Goal: Find specific page/section: Find specific page/section

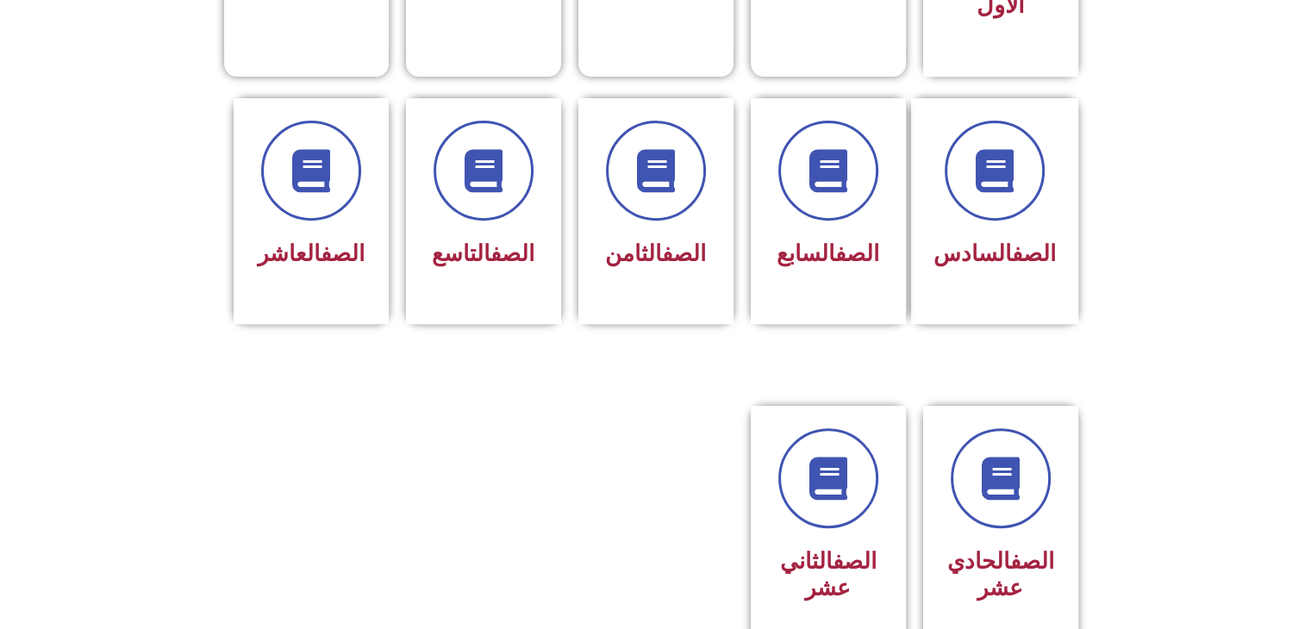
scroll to position [690, 0]
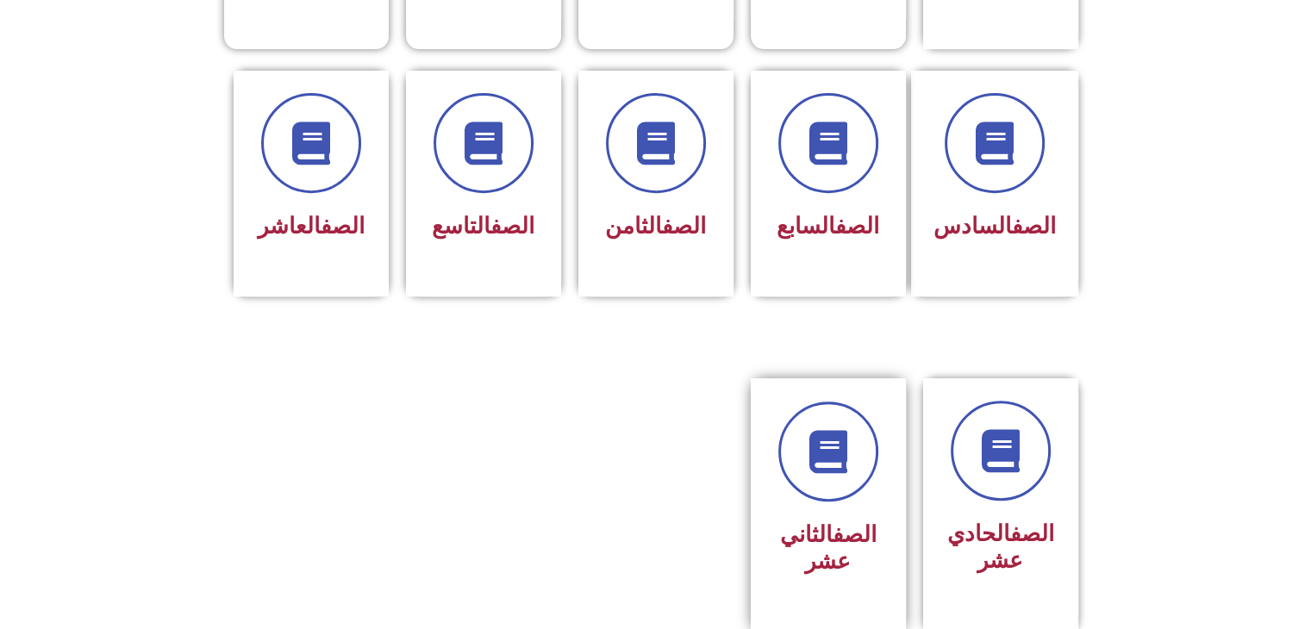
click at [839, 521] on link "الصف" at bounding box center [855, 534] width 44 height 26
click at [823, 473] on div "الصف الثاني عشر" at bounding box center [828, 493] width 109 height 182
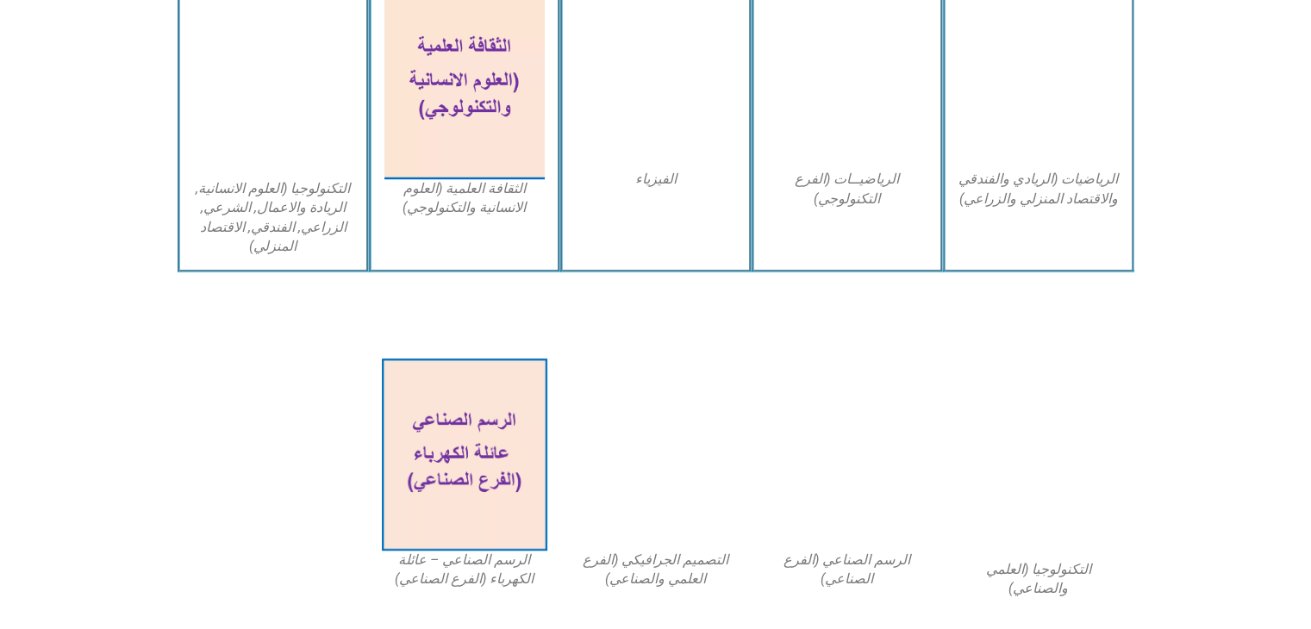
scroll to position [848, 0]
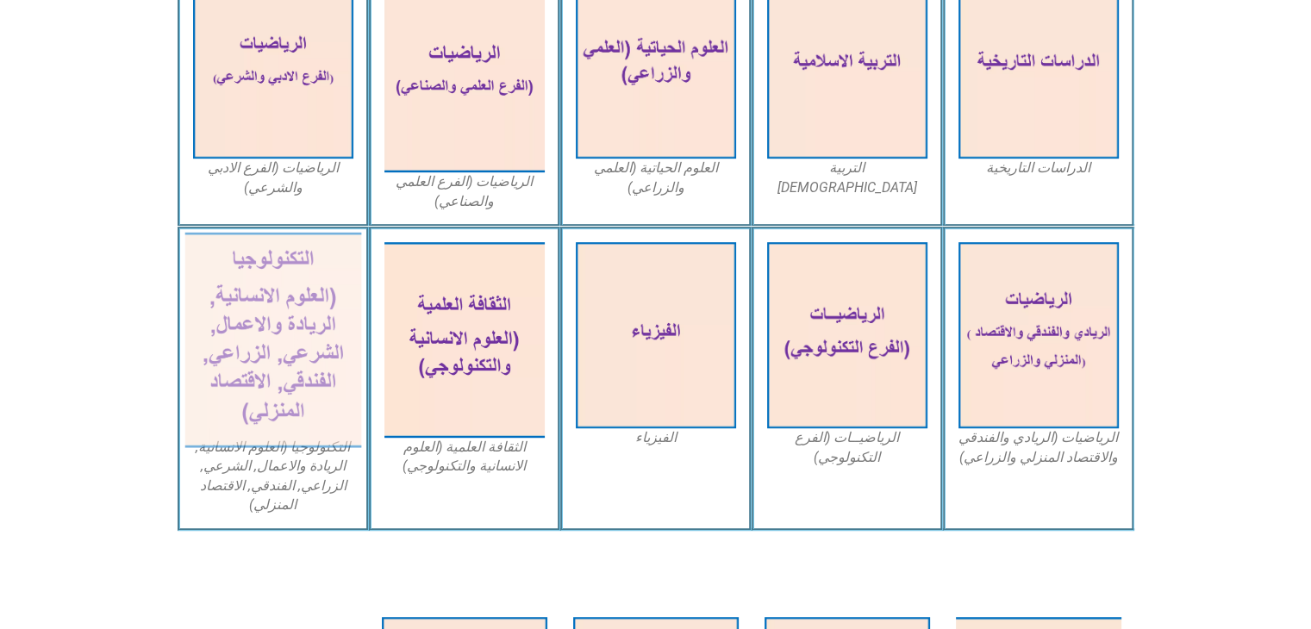
click at [279, 359] on img at bounding box center [272, 340] width 177 height 215
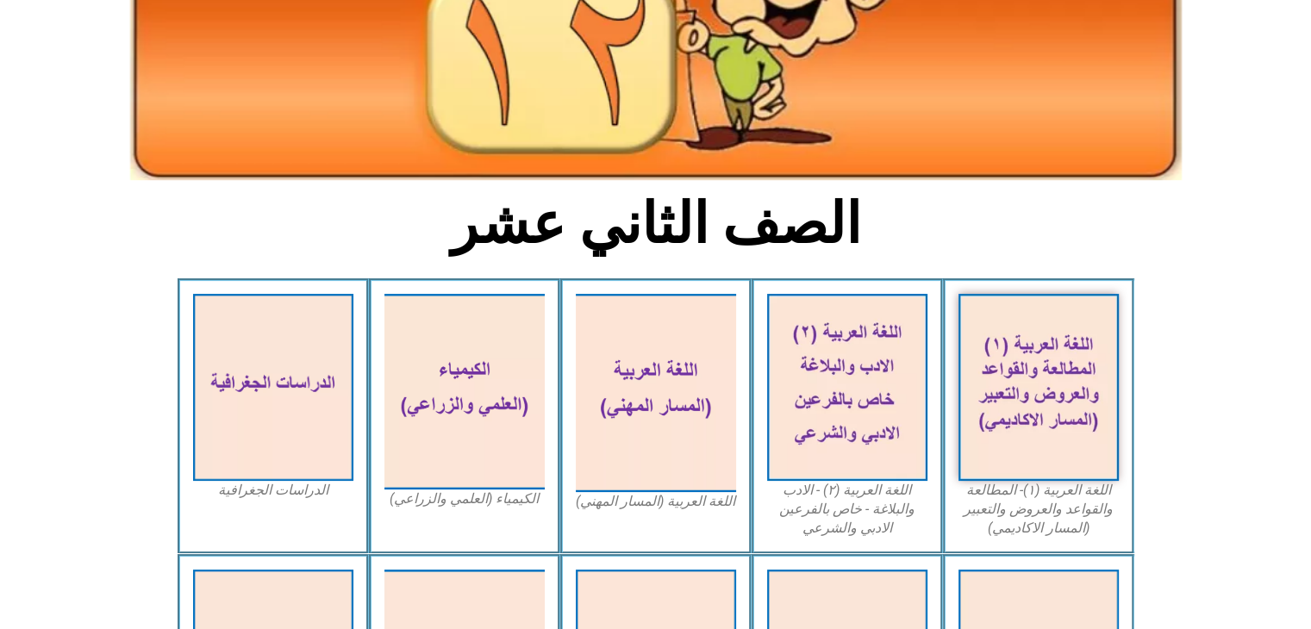
scroll to position [245, 0]
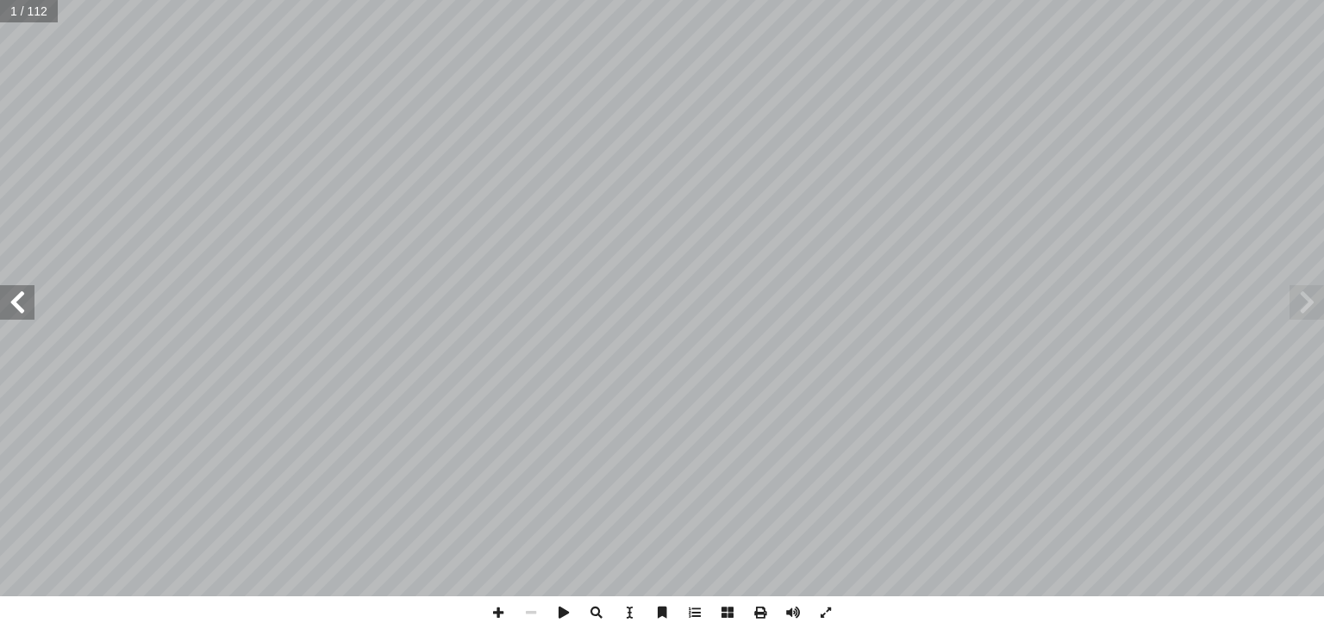
click at [23, 301] on span at bounding box center [17, 302] width 34 height 34
click at [16, 303] on span at bounding box center [17, 302] width 34 height 34
click at [20, 300] on span at bounding box center [17, 302] width 34 height 34
click at [17, 299] on span at bounding box center [17, 302] width 34 height 34
click at [20, 299] on span at bounding box center [17, 302] width 34 height 34
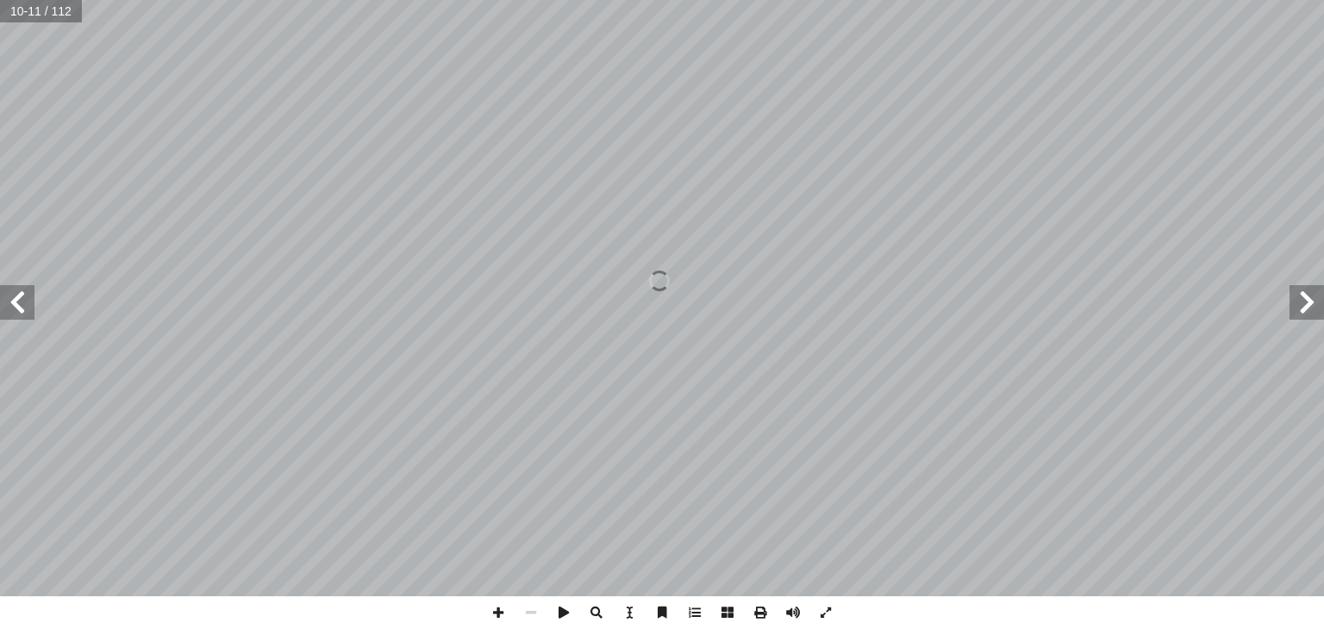
click at [19, 299] on span at bounding box center [17, 302] width 34 height 34
click at [14, 298] on span at bounding box center [17, 302] width 34 height 34
click at [10, 301] on span at bounding box center [17, 302] width 34 height 34
click at [12, 302] on span at bounding box center [17, 302] width 34 height 34
click at [13, 301] on span at bounding box center [17, 302] width 34 height 34
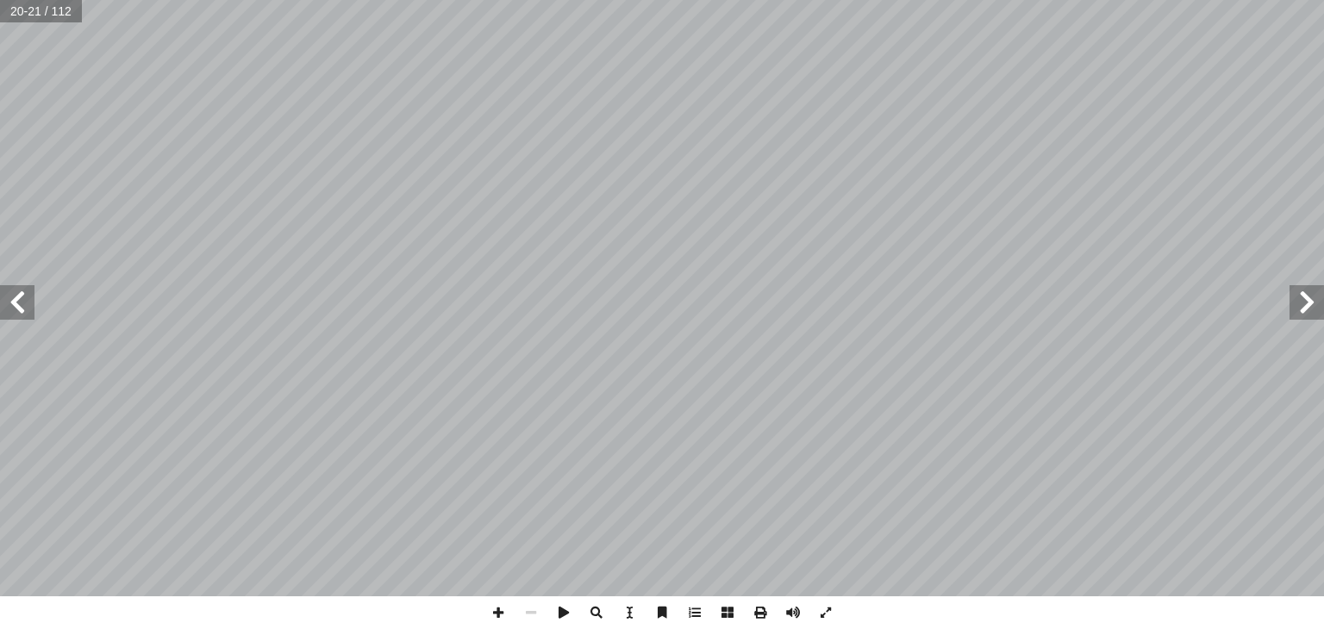
click at [16, 300] on span at bounding box center [17, 302] width 34 height 34
click at [1303, 307] on span at bounding box center [1306, 302] width 34 height 34
click at [1307, 297] on span at bounding box center [1306, 302] width 34 height 34
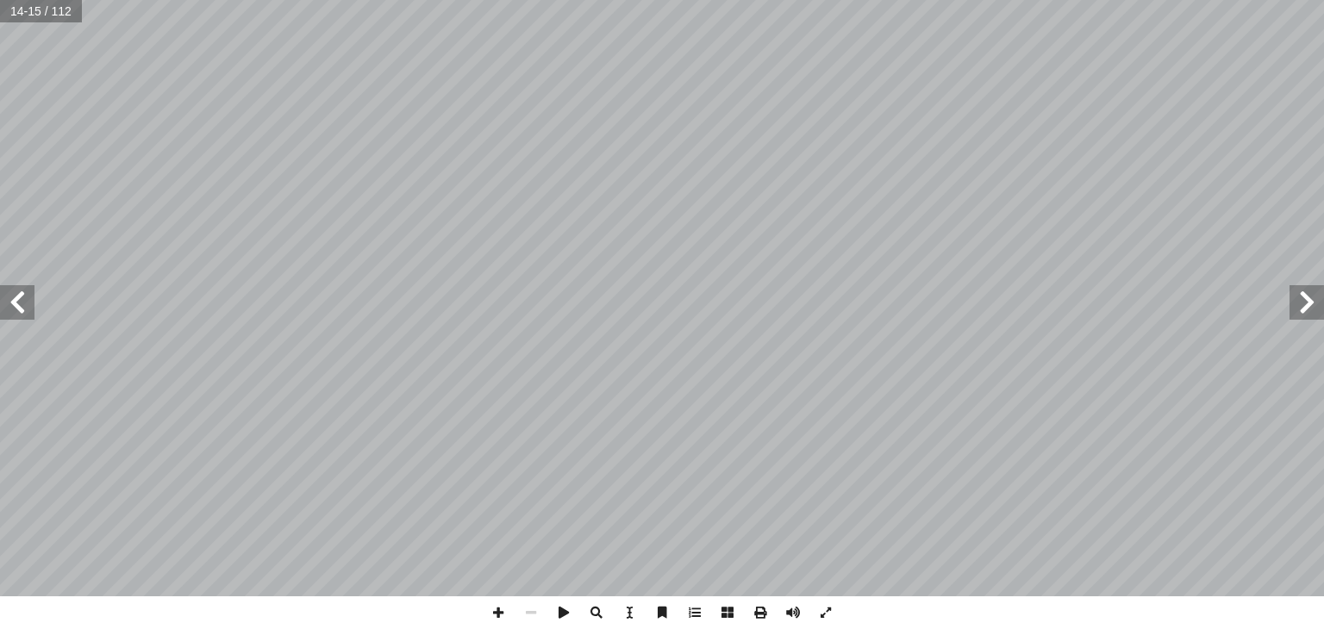
click at [1307, 297] on span at bounding box center [1306, 302] width 34 height 34
click at [1299, 301] on span at bounding box center [1306, 302] width 34 height 34
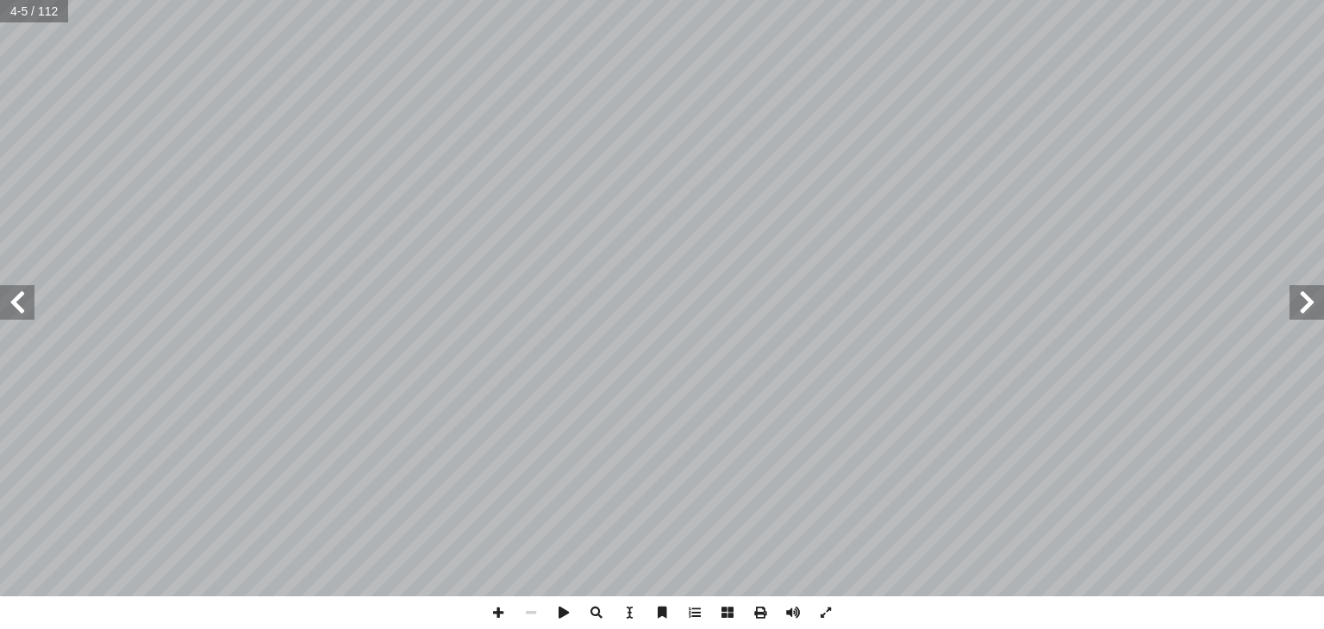
click at [1299, 301] on span at bounding box center [1306, 302] width 34 height 34
click at [13, 301] on span at bounding box center [17, 302] width 34 height 34
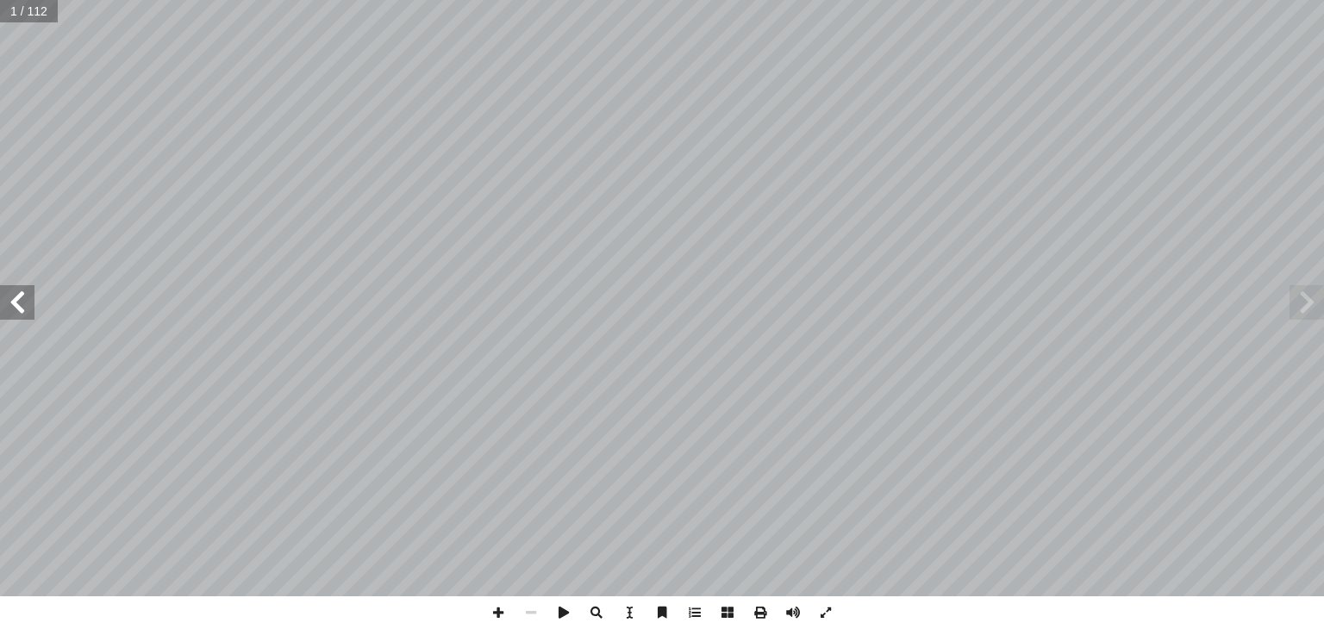
click at [13, 301] on span at bounding box center [17, 302] width 34 height 34
click at [17, 297] on span at bounding box center [17, 302] width 34 height 34
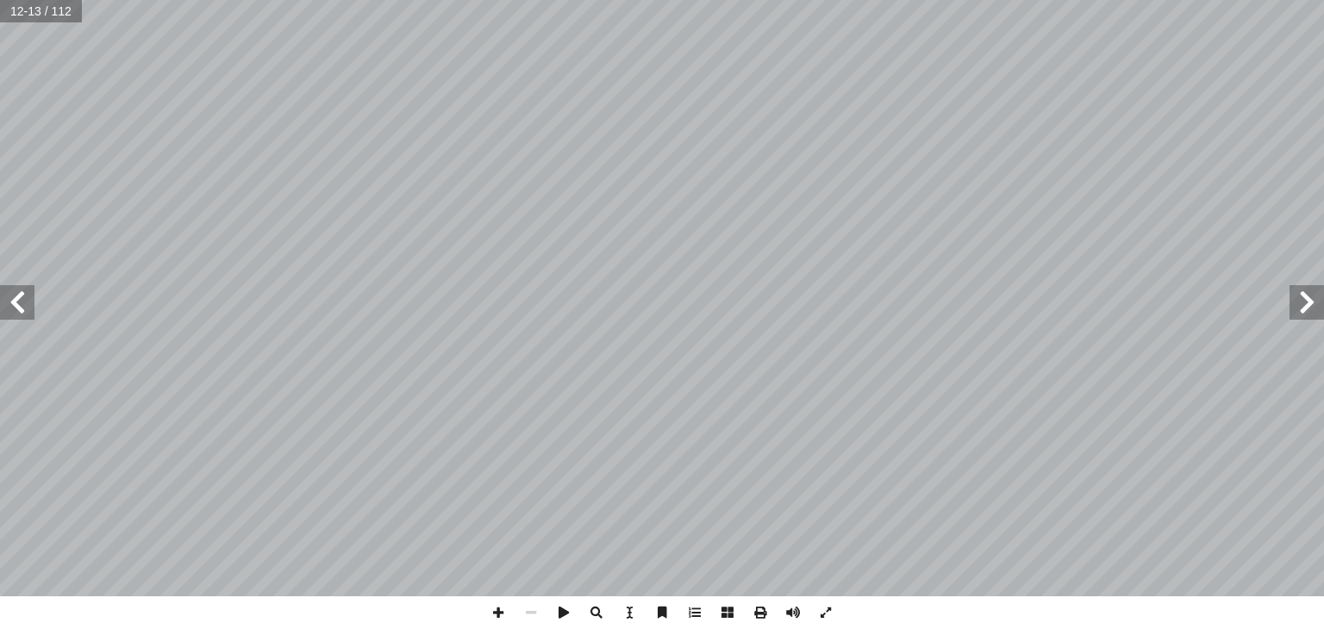
click at [17, 297] on span at bounding box center [17, 302] width 34 height 34
click at [1312, 300] on span at bounding box center [1306, 302] width 34 height 34
click at [1311, 302] on span at bounding box center [1306, 302] width 34 height 34
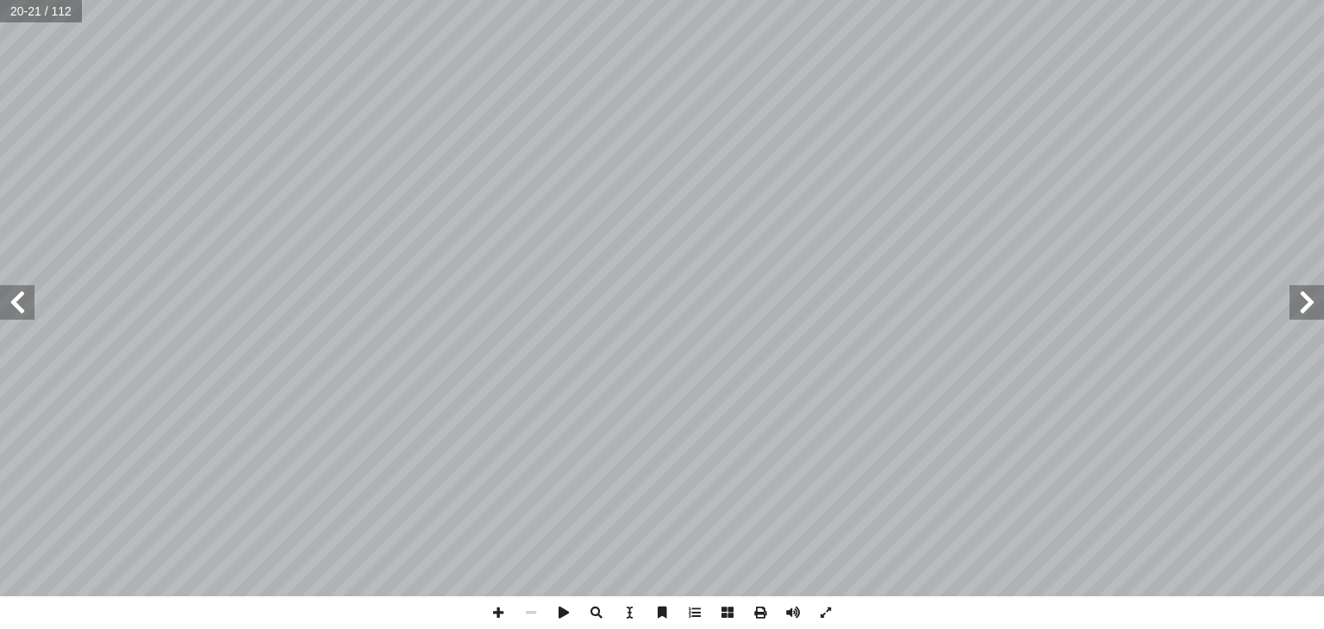
click at [1311, 302] on span at bounding box center [1306, 302] width 34 height 34
click at [16, 303] on span at bounding box center [17, 302] width 34 height 34
click at [1309, 312] on span at bounding box center [1306, 302] width 34 height 34
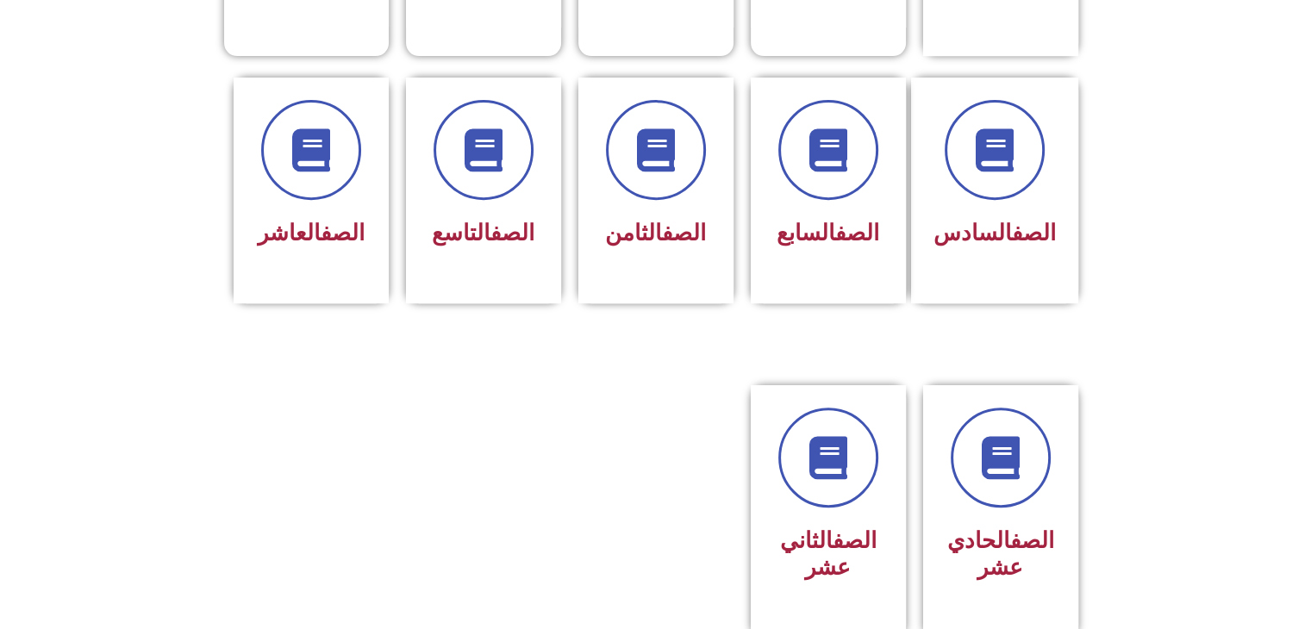
scroll to position [690, 0]
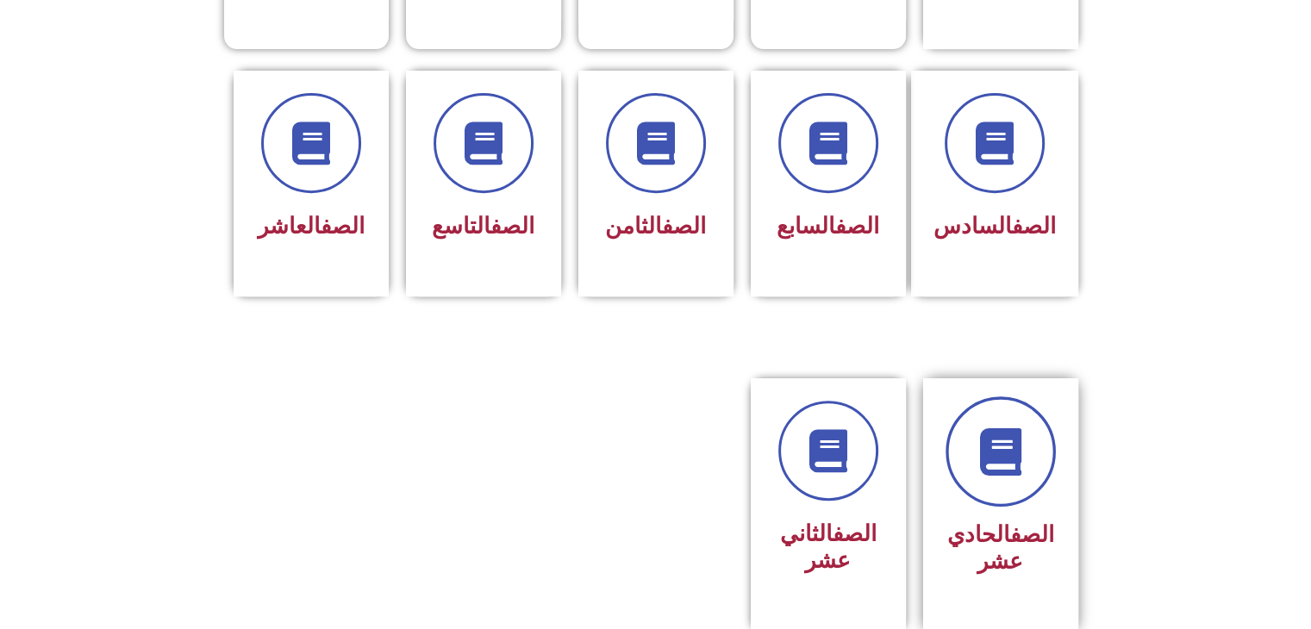
click at [991, 459] on link at bounding box center [1001, 451] width 110 height 110
click at [1014, 463] on link at bounding box center [1001, 451] width 110 height 110
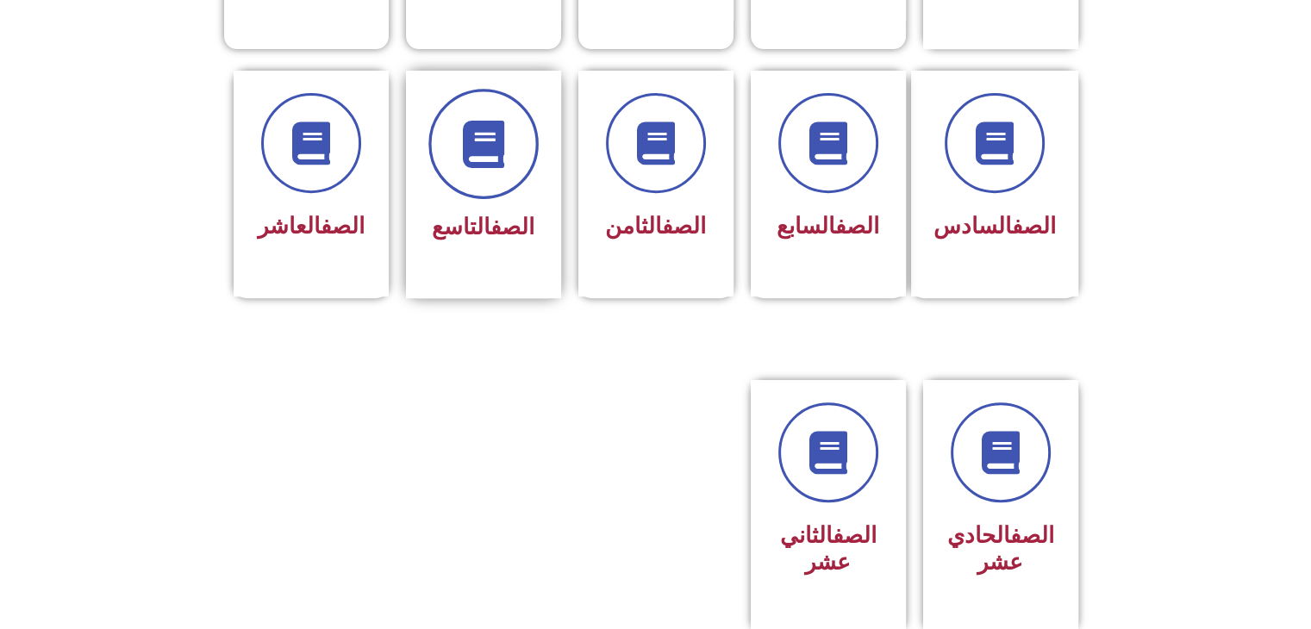
click at [469, 149] on span at bounding box center [483, 144] width 110 height 110
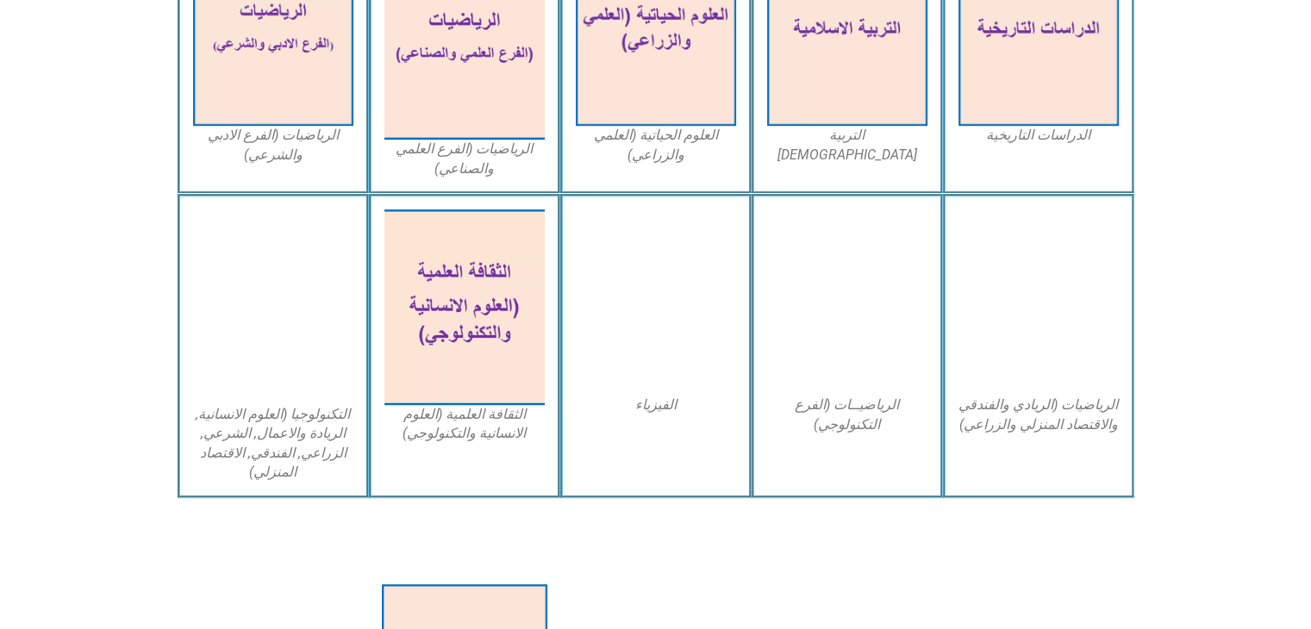
scroll to position [862, 0]
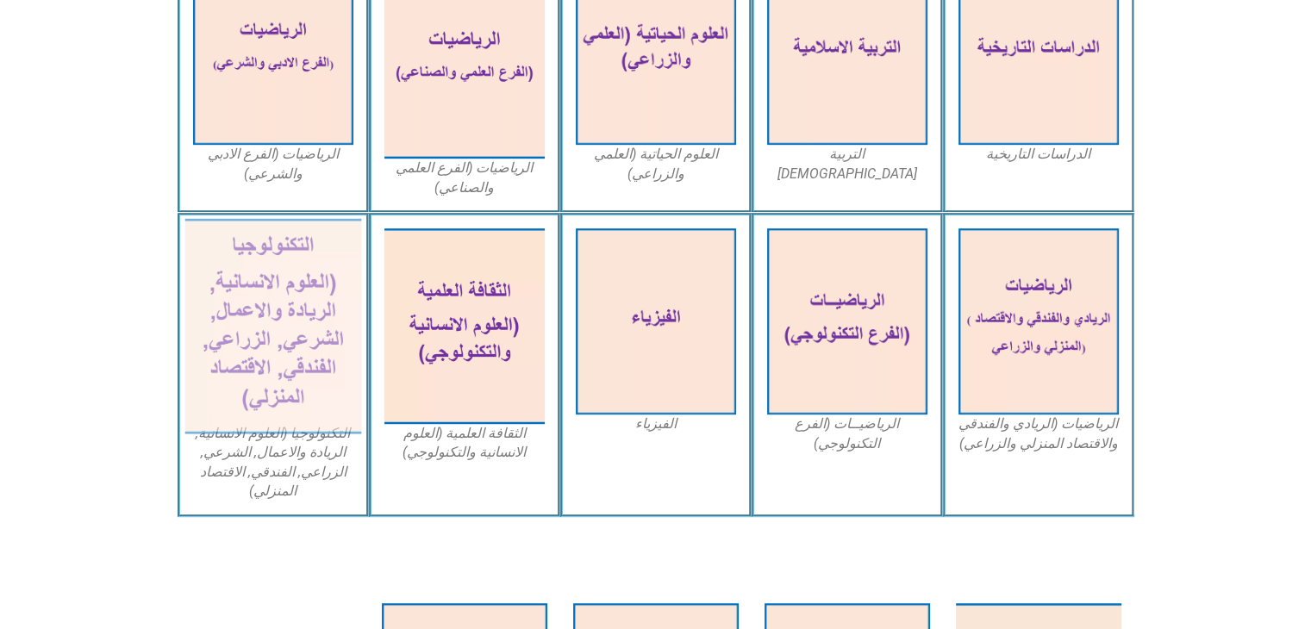
click at [266, 333] on img at bounding box center [272, 326] width 177 height 215
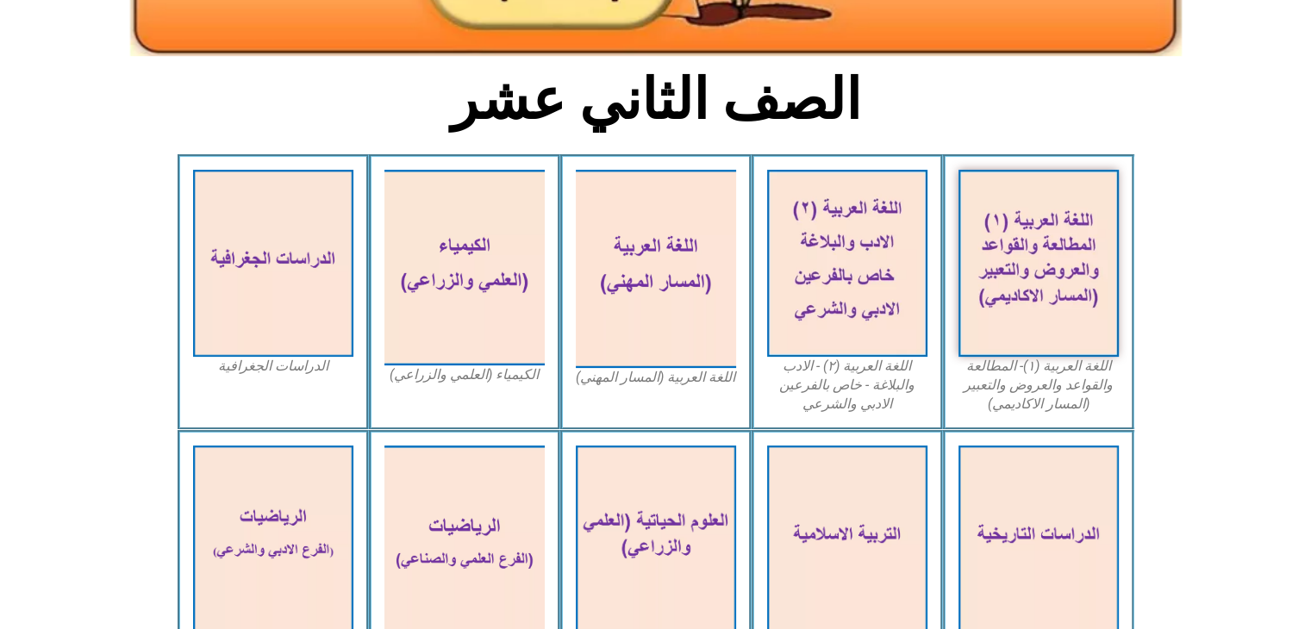
scroll to position [388, 0]
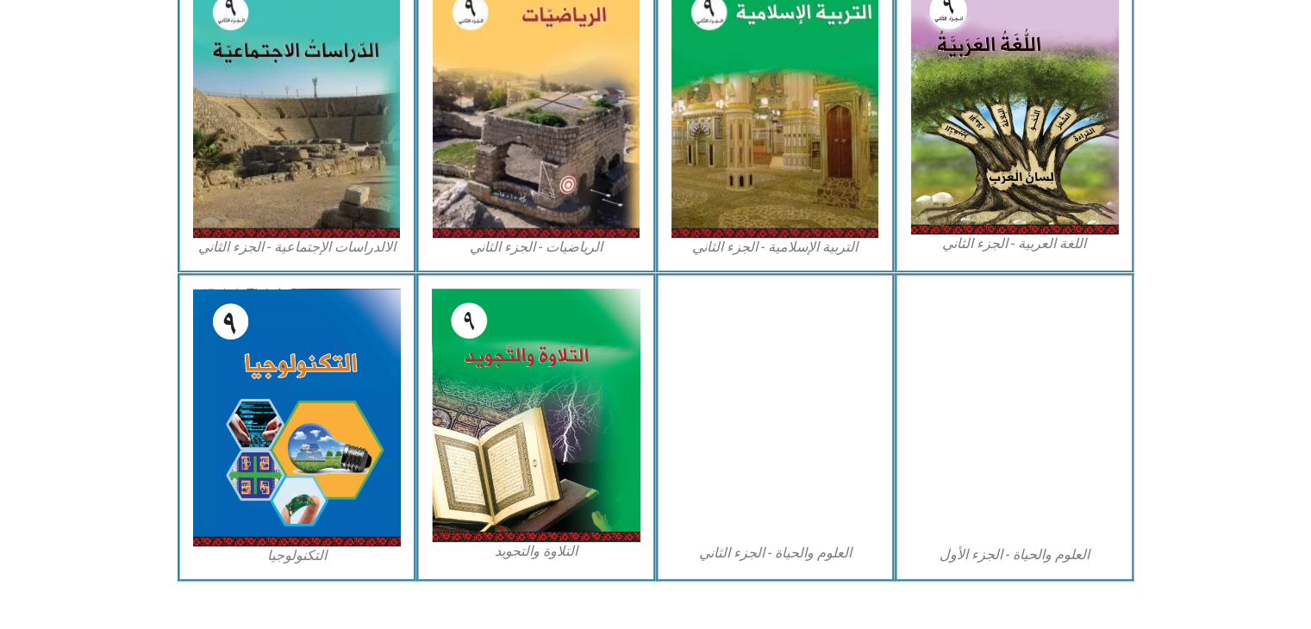
scroll to position [905, 0]
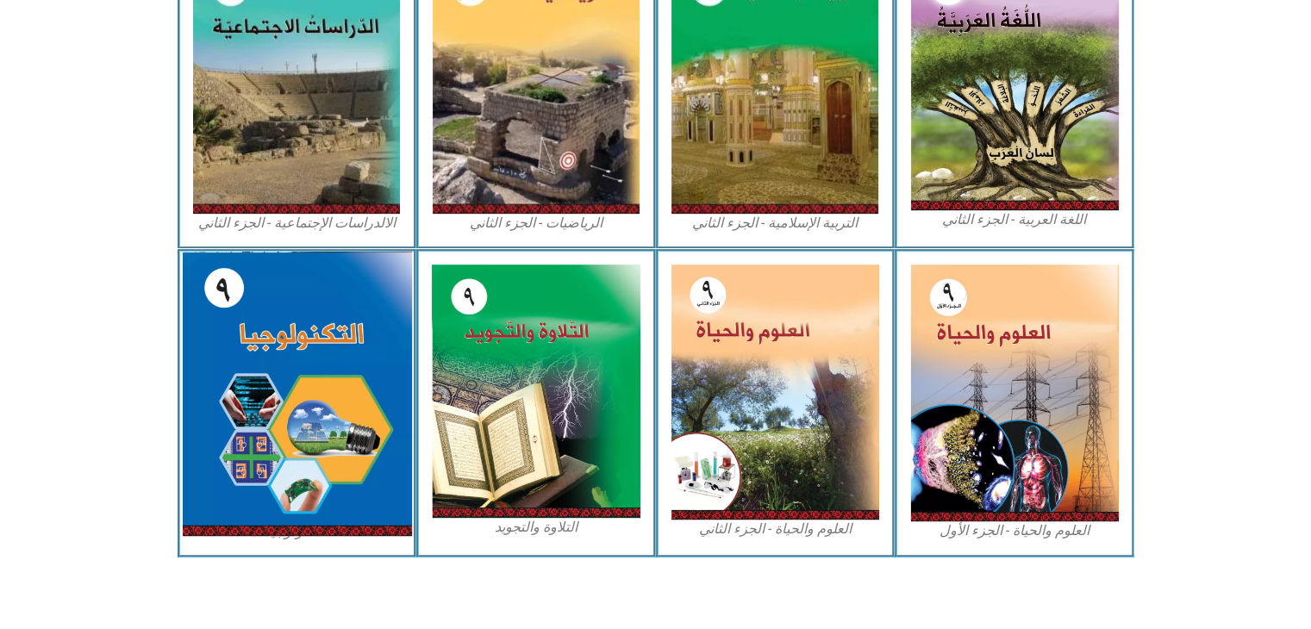
click at [290, 399] on img at bounding box center [296, 394] width 229 height 284
click at [306, 403] on img at bounding box center [296, 394] width 229 height 284
click at [304, 401] on img at bounding box center [296, 394] width 229 height 284
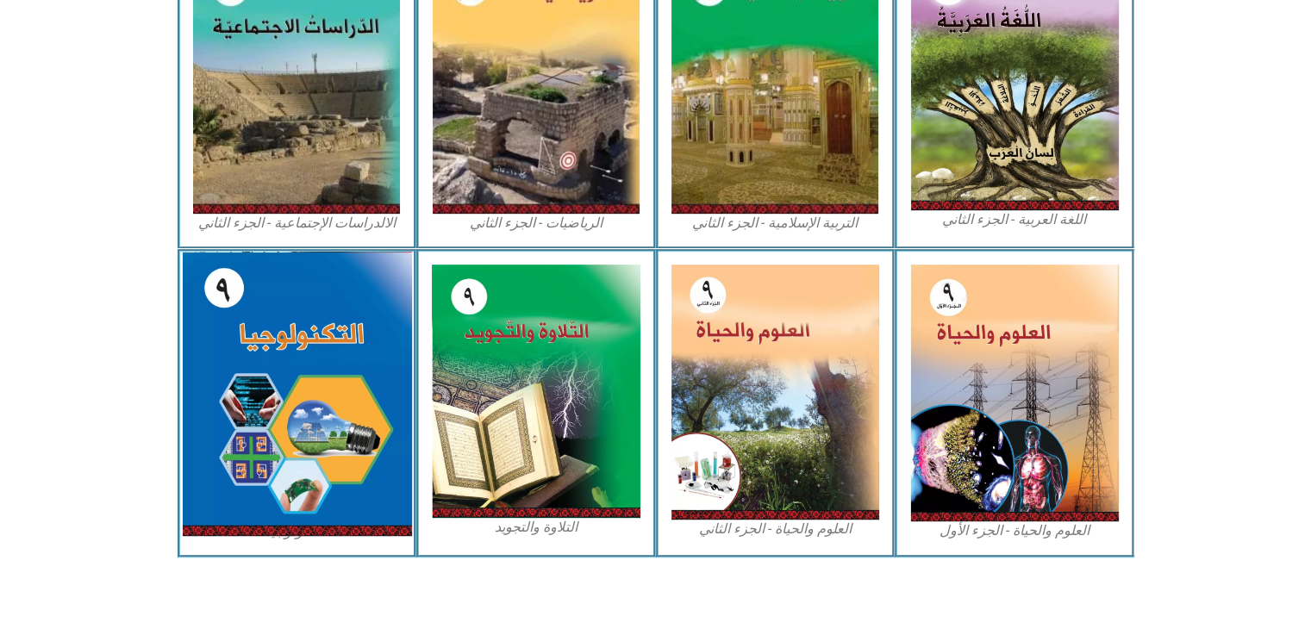
click at [306, 401] on img at bounding box center [296, 394] width 229 height 284
click at [314, 361] on img at bounding box center [296, 394] width 229 height 284
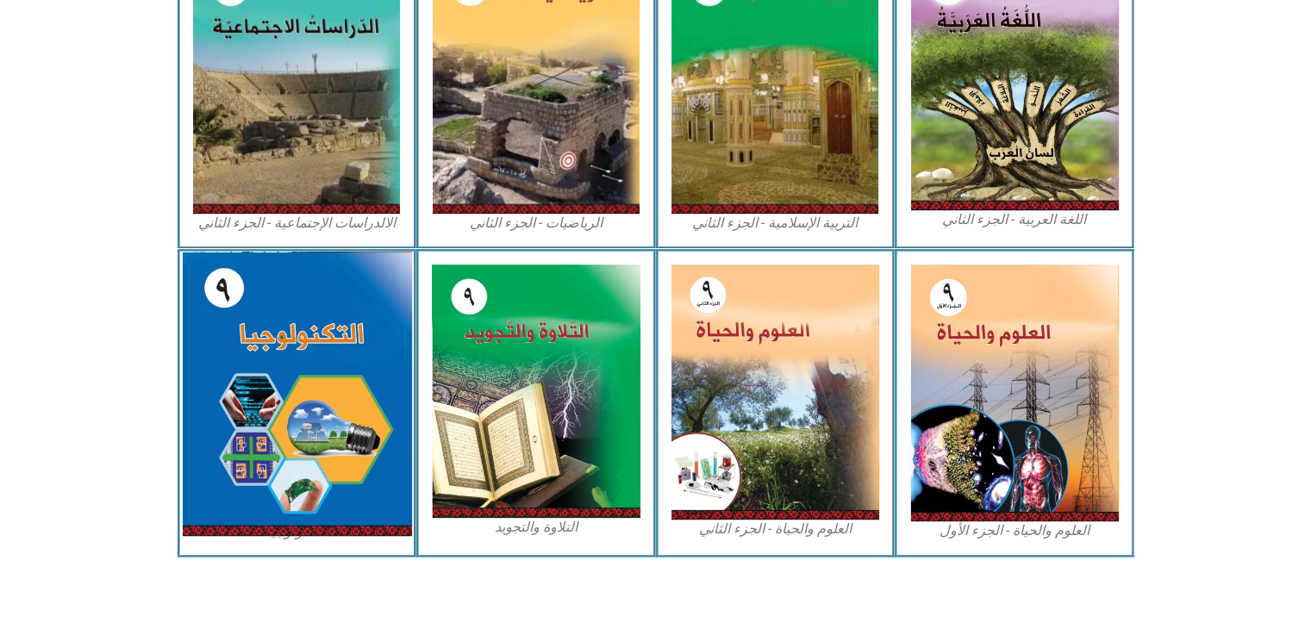
click at [314, 361] on img at bounding box center [296, 394] width 229 height 284
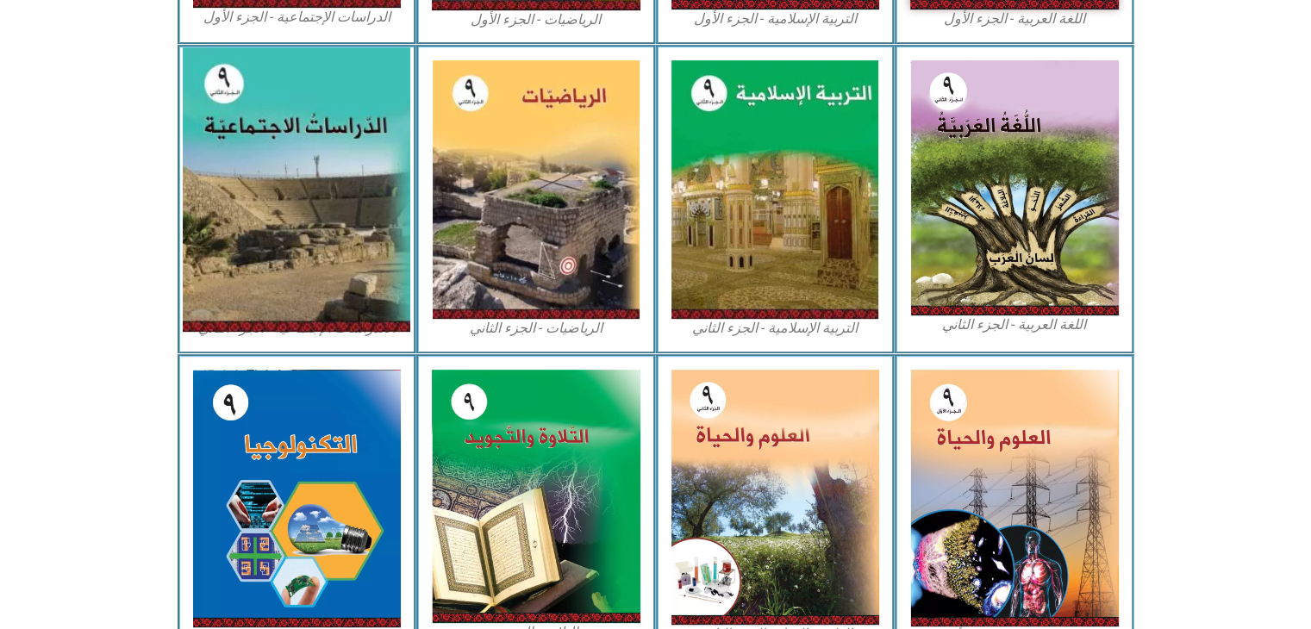
scroll to position [819, 0]
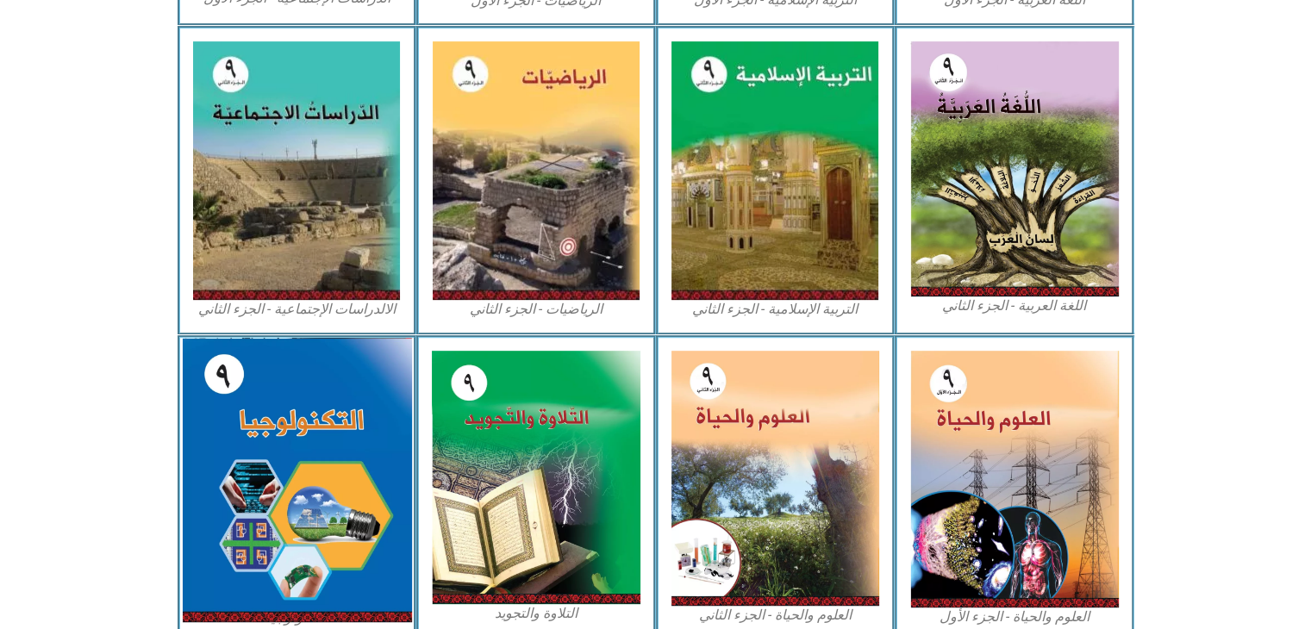
click at [321, 484] on img at bounding box center [296, 480] width 229 height 284
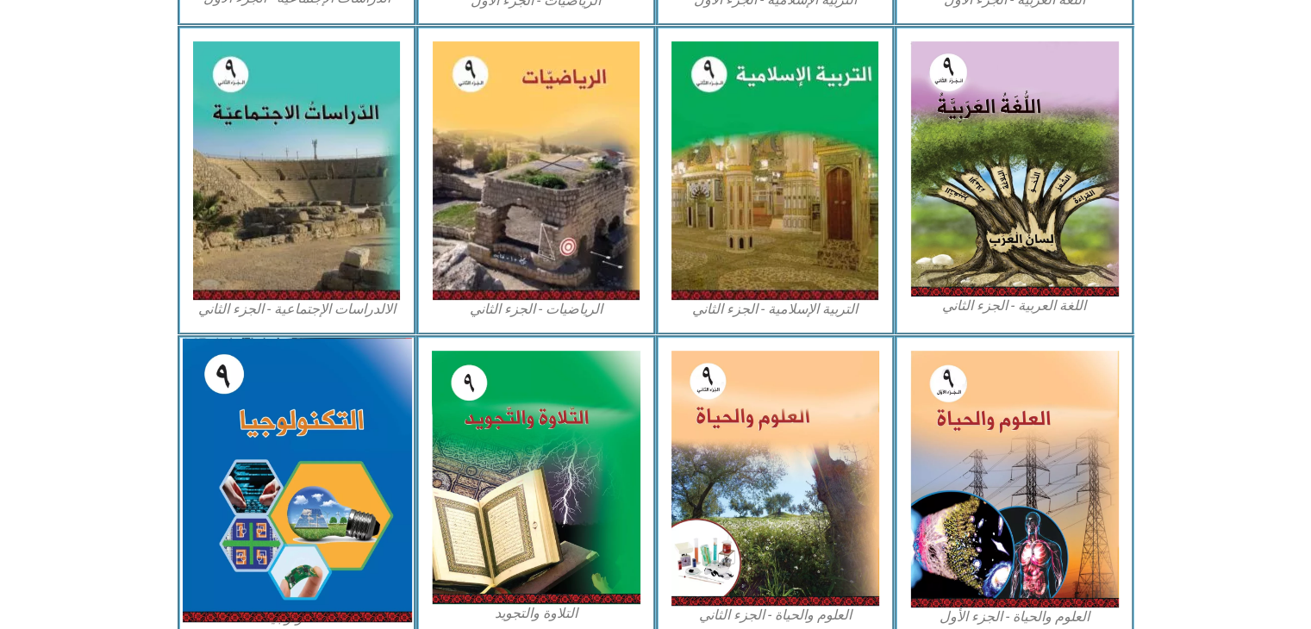
click at [321, 484] on img at bounding box center [296, 480] width 229 height 284
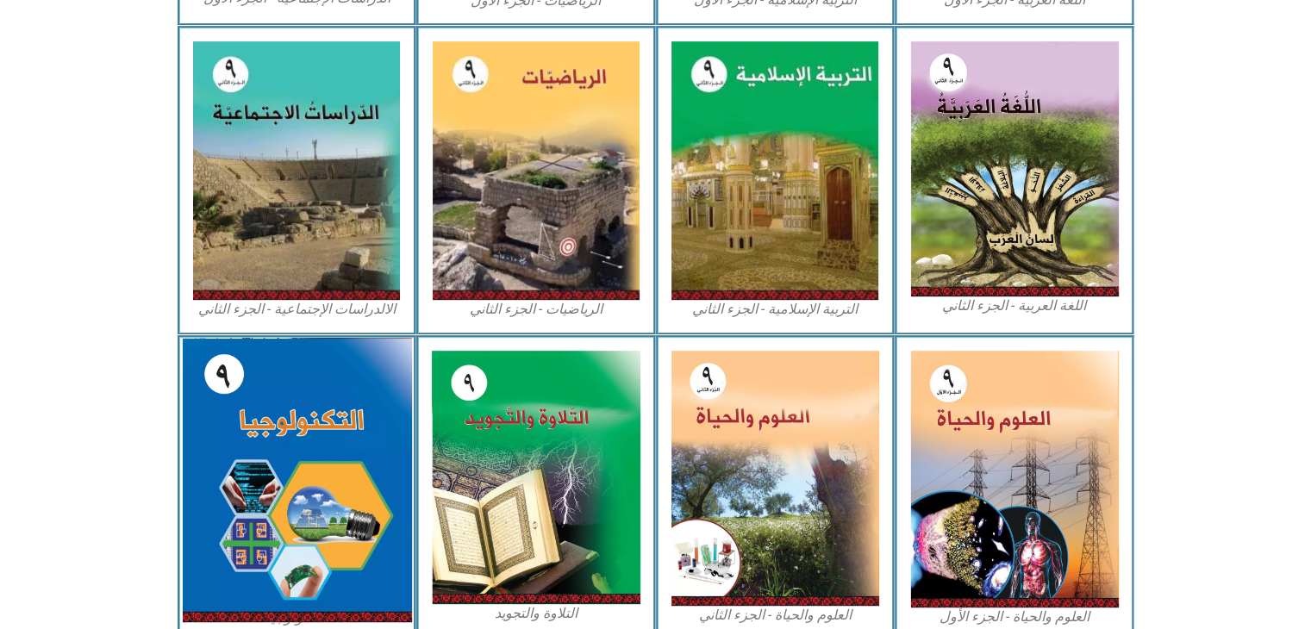
click at [321, 484] on img at bounding box center [296, 480] width 229 height 284
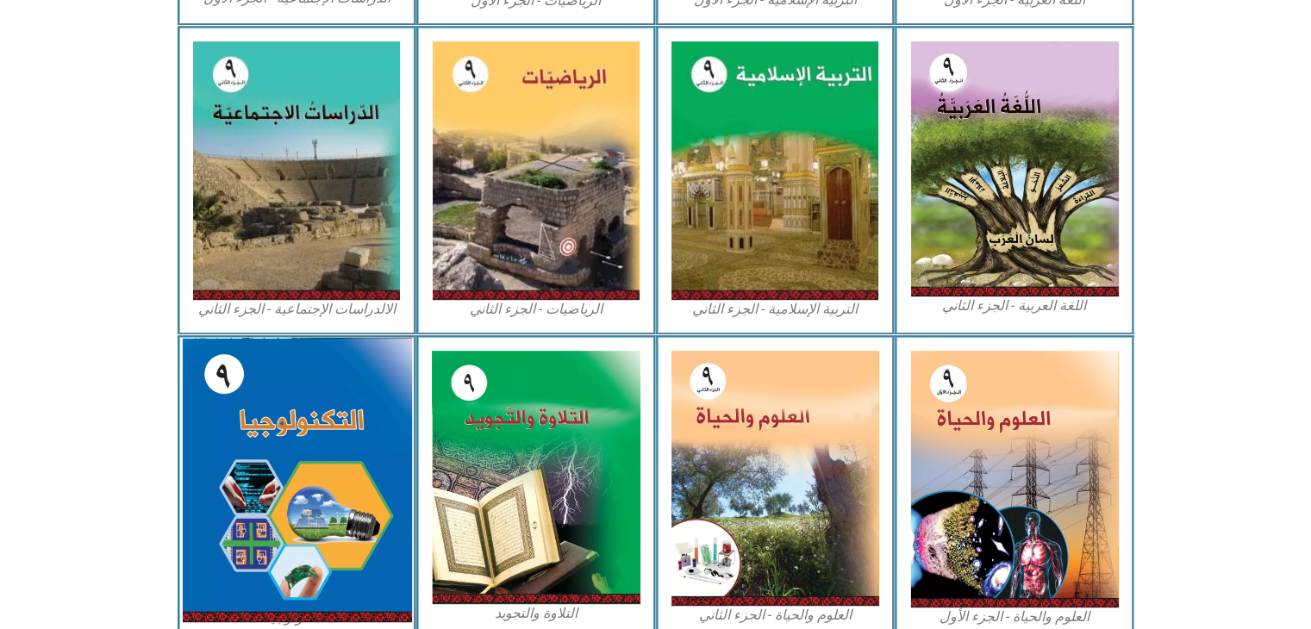
click at [321, 484] on img at bounding box center [296, 480] width 229 height 284
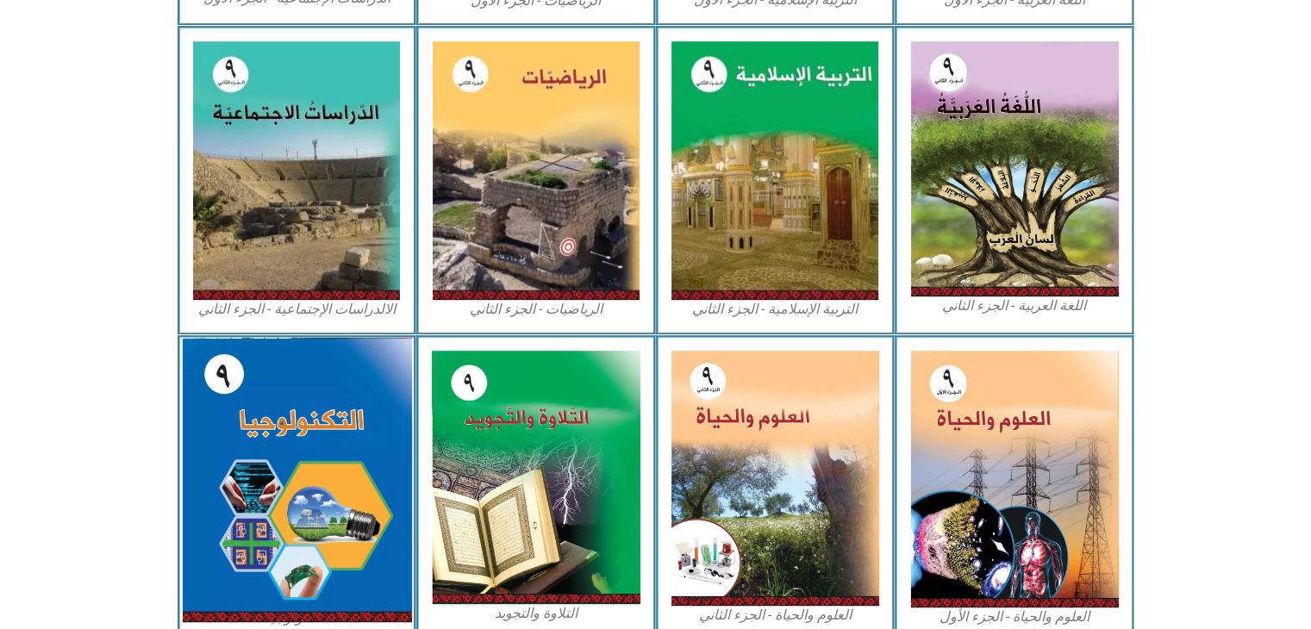
click at [321, 484] on img at bounding box center [296, 480] width 229 height 284
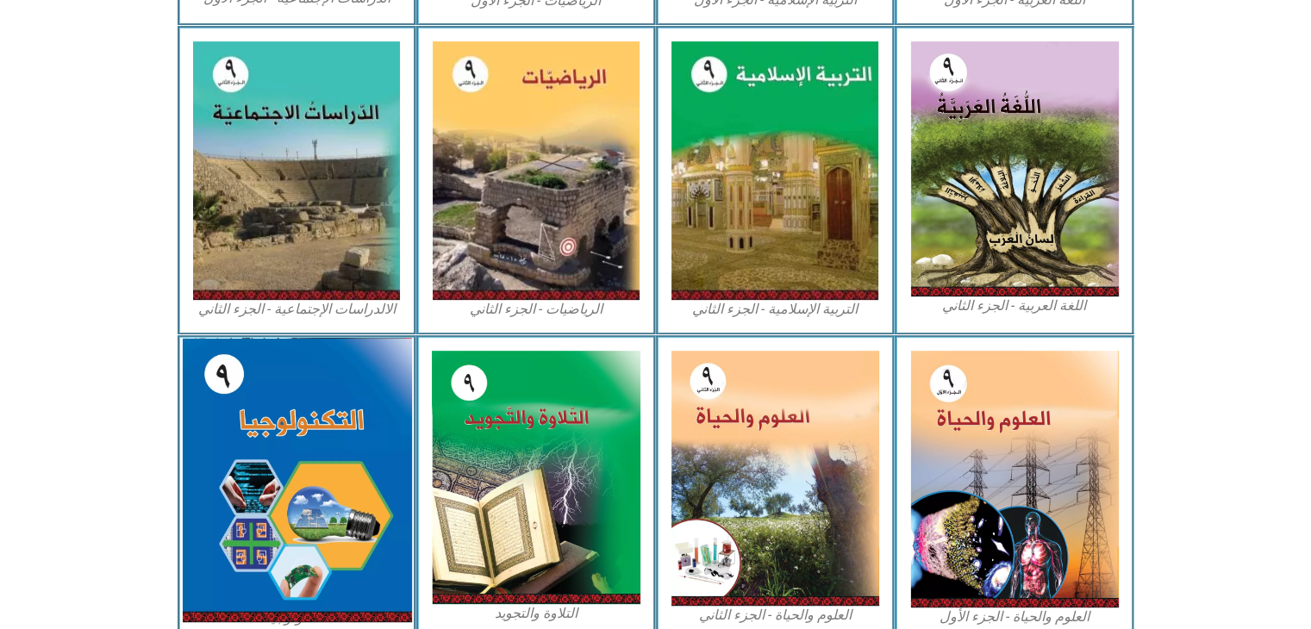
click at [321, 484] on img at bounding box center [296, 480] width 229 height 284
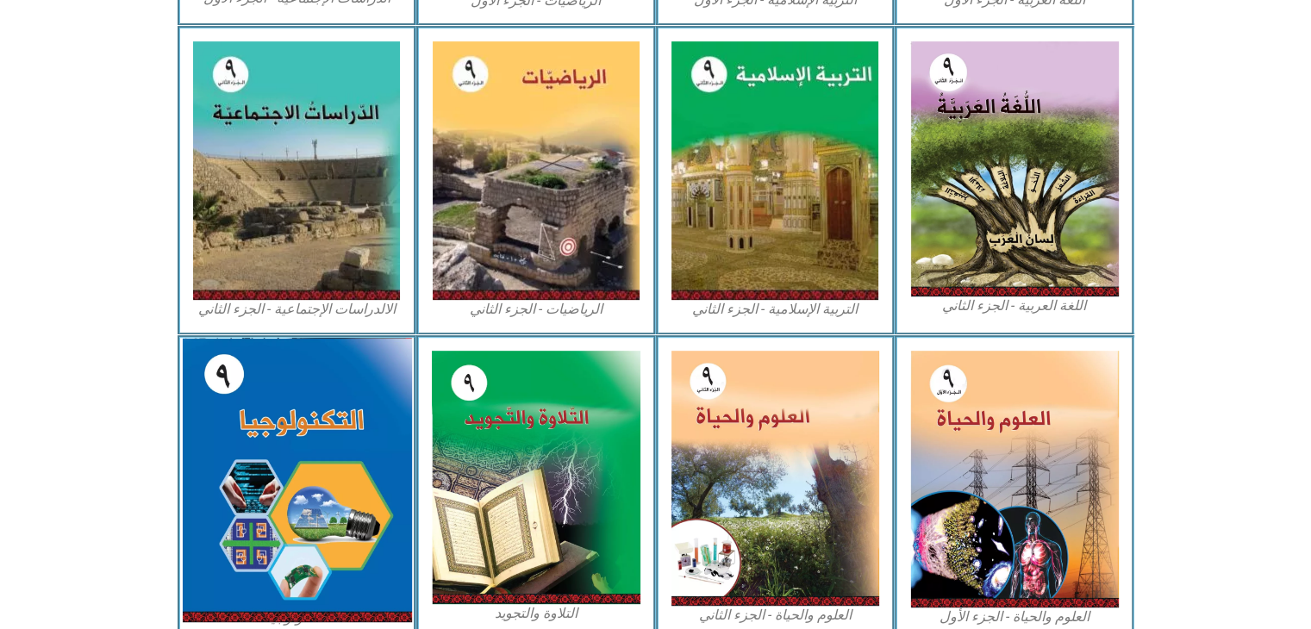
click at [321, 484] on img at bounding box center [296, 480] width 229 height 284
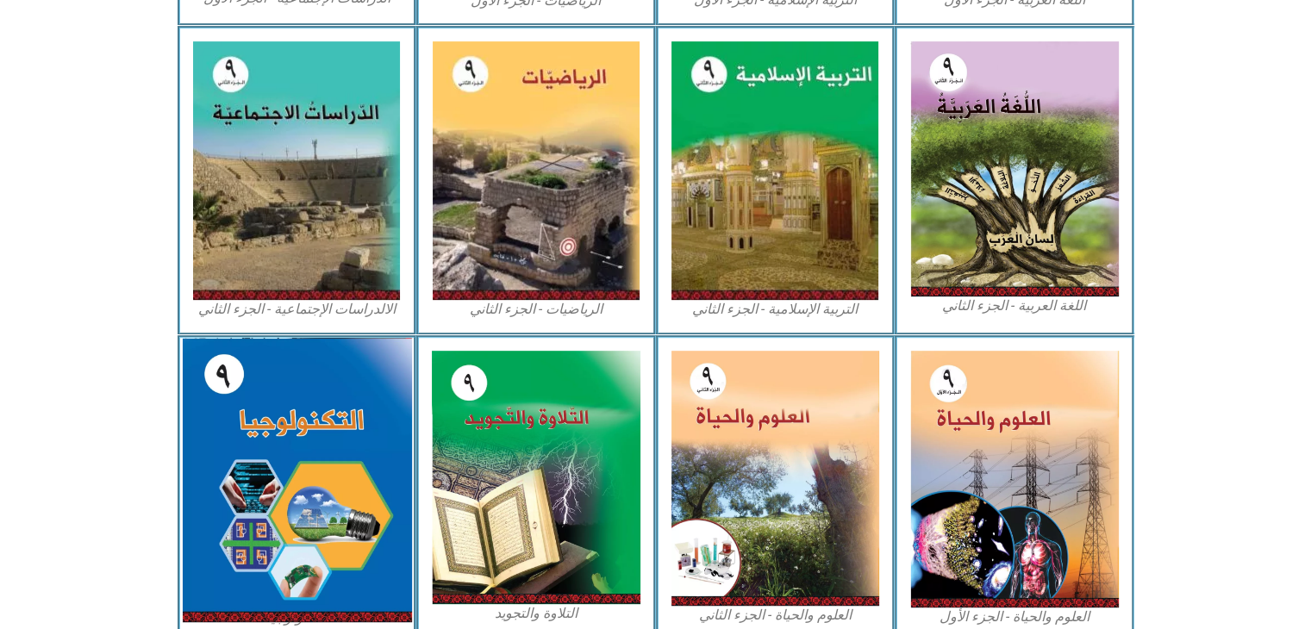
click at [321, 484] on img at bounding box center [296, 480] width 229 height 284
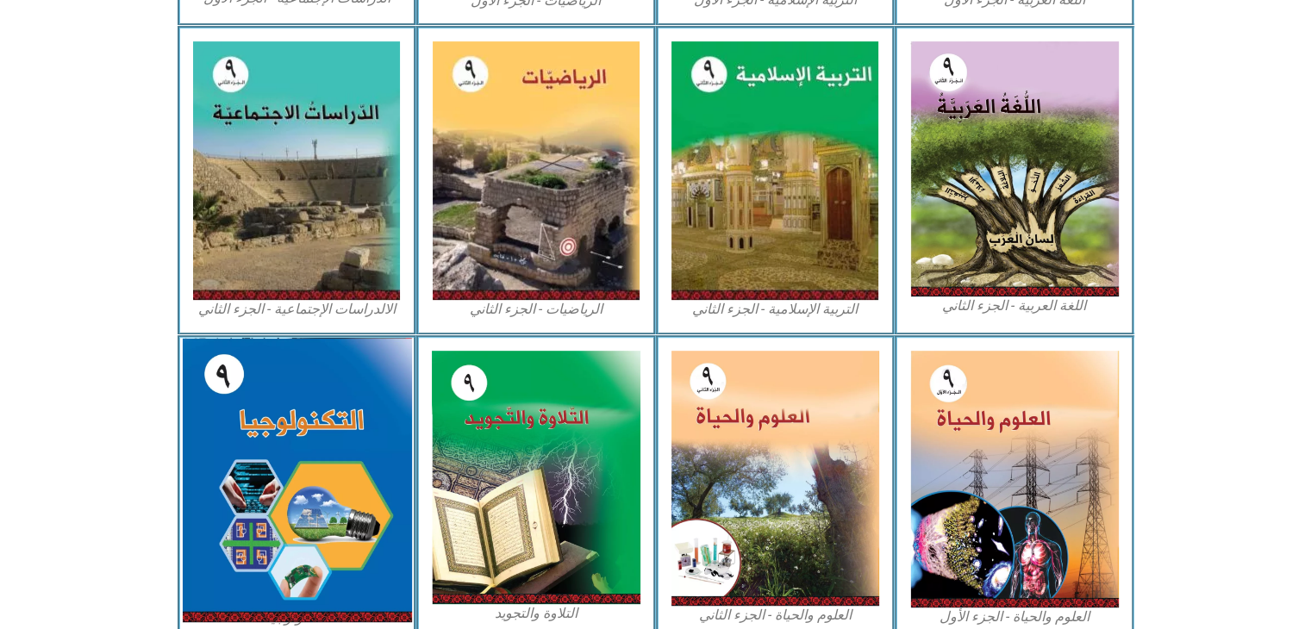
click at [321, 484] on img at bounding box center [296, 480] width 229 height 284
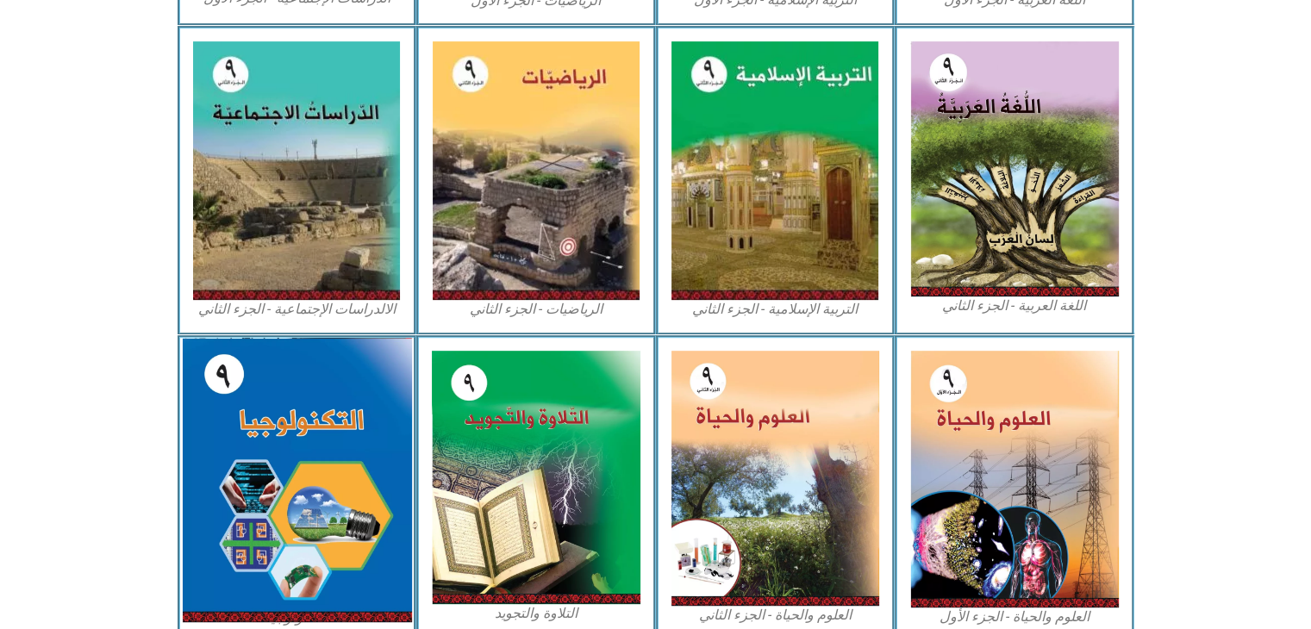
click at [321, 484] on img at bounding box center [296, 480] width 229 height 284
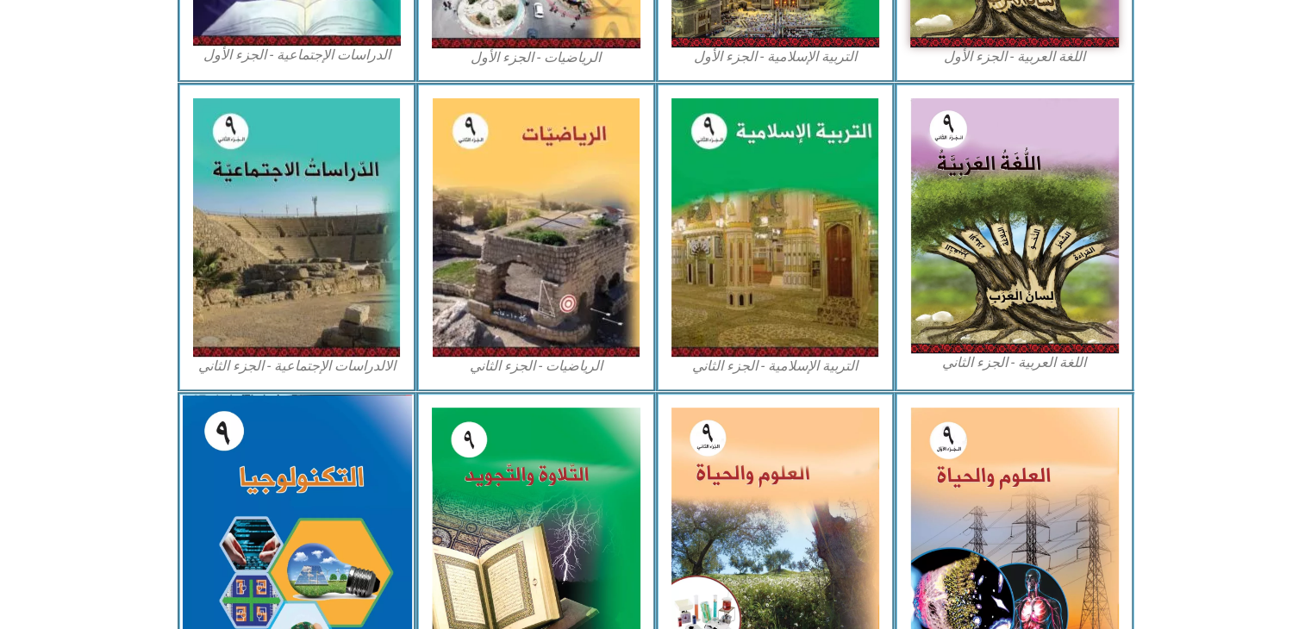
scroll to position [905, 0]
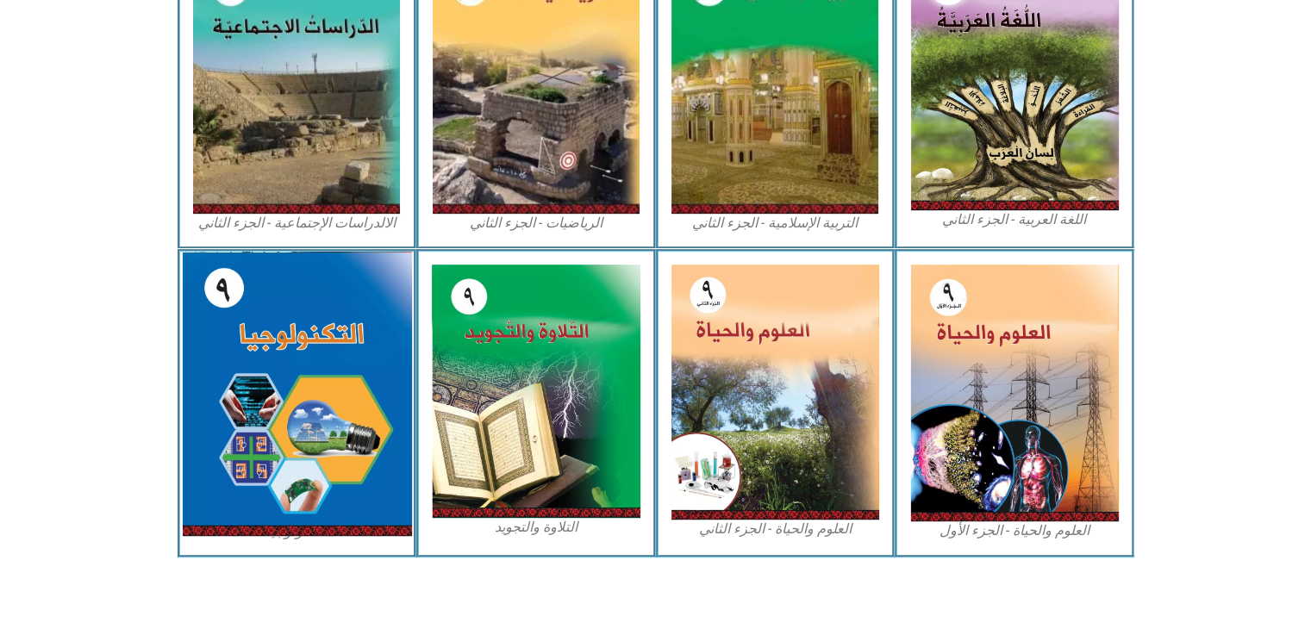
click at [310, 418] on img at bounding box center [296, 394] width 229 height 284
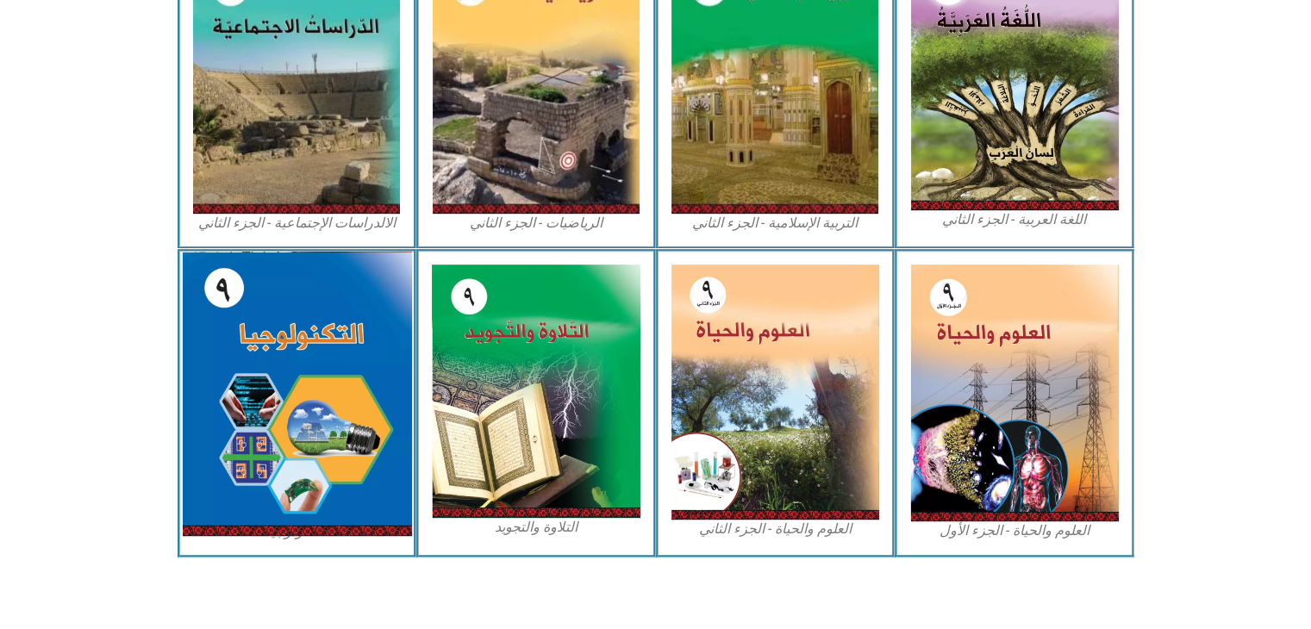
click at [310, 418] on img at bounding box center [296, 394] width 229 height 284
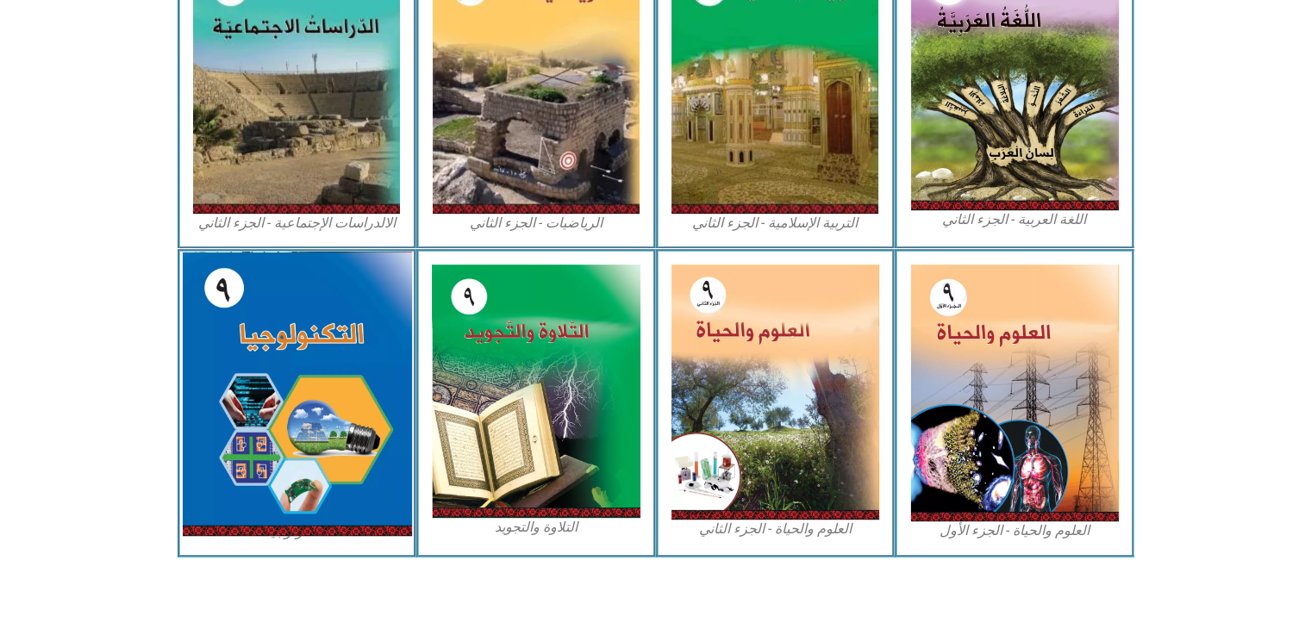
click at [310, 418] on img at bounding box center [296, 394] width 229 height 284
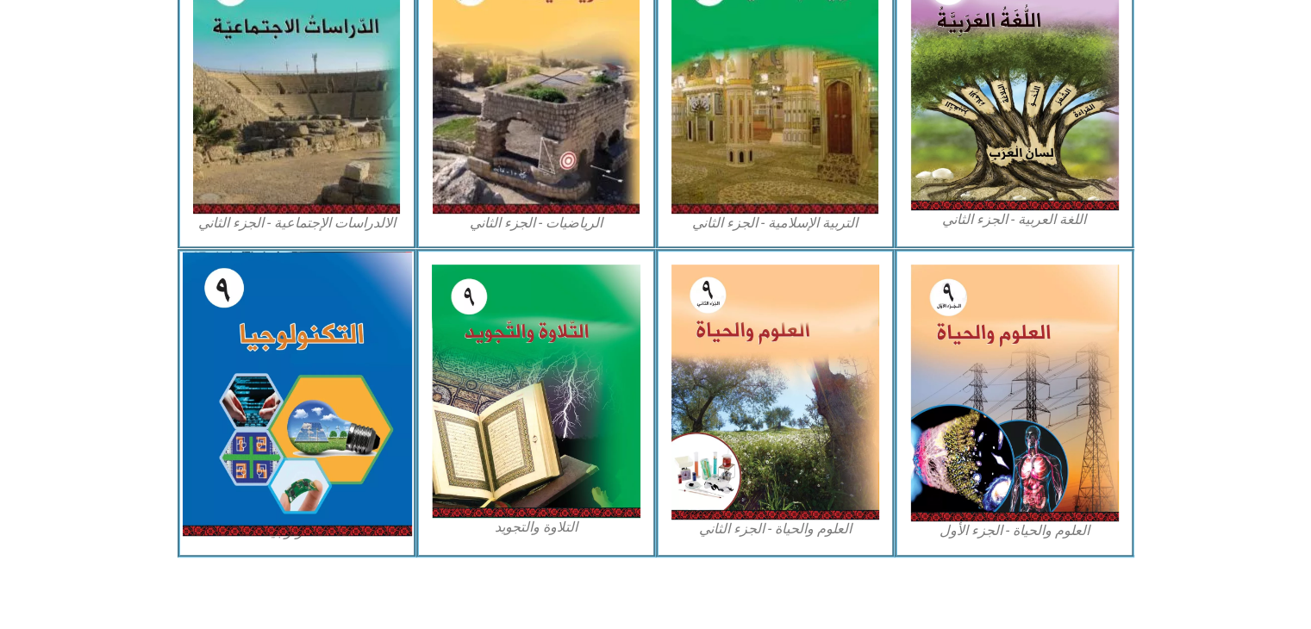
click at [310, 418] on img at bounding box center [296, 394] width 229 height 284
click at [321, 418] on img at bounding box center [296, 394] width 229 height 284
click at [296, 378] on img at bounding box center [296, 394] width 229 height 284
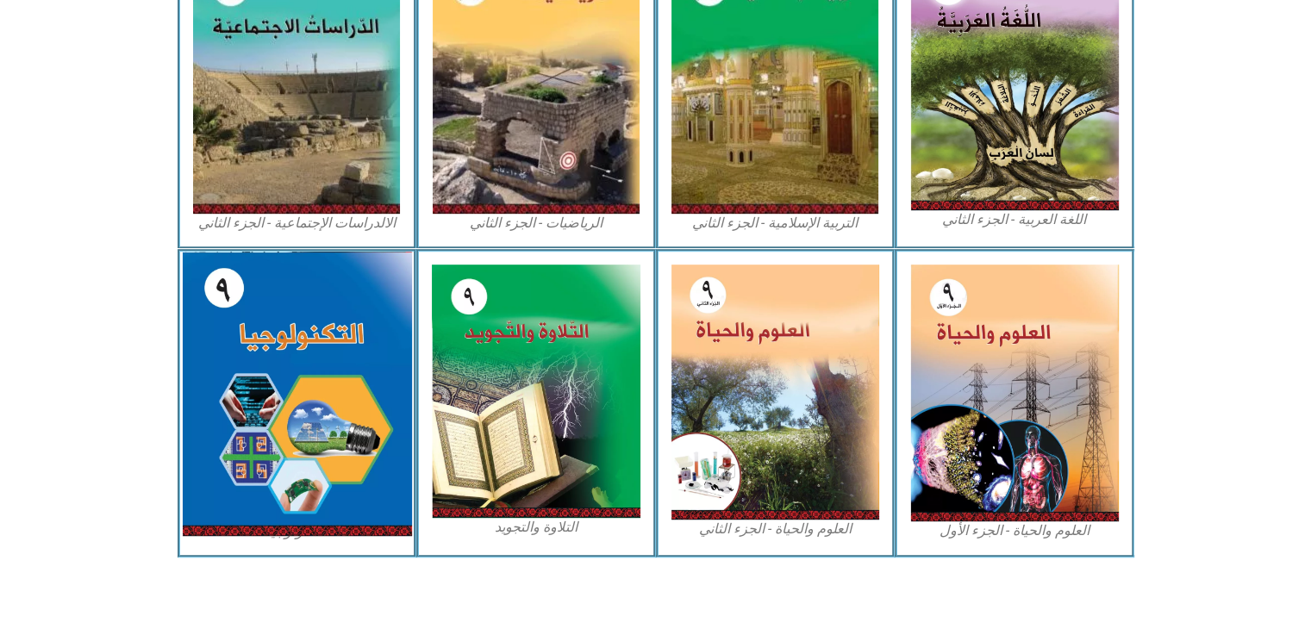
click at [296, 378] on img at bounding box center [296, 394] width 229 height 284
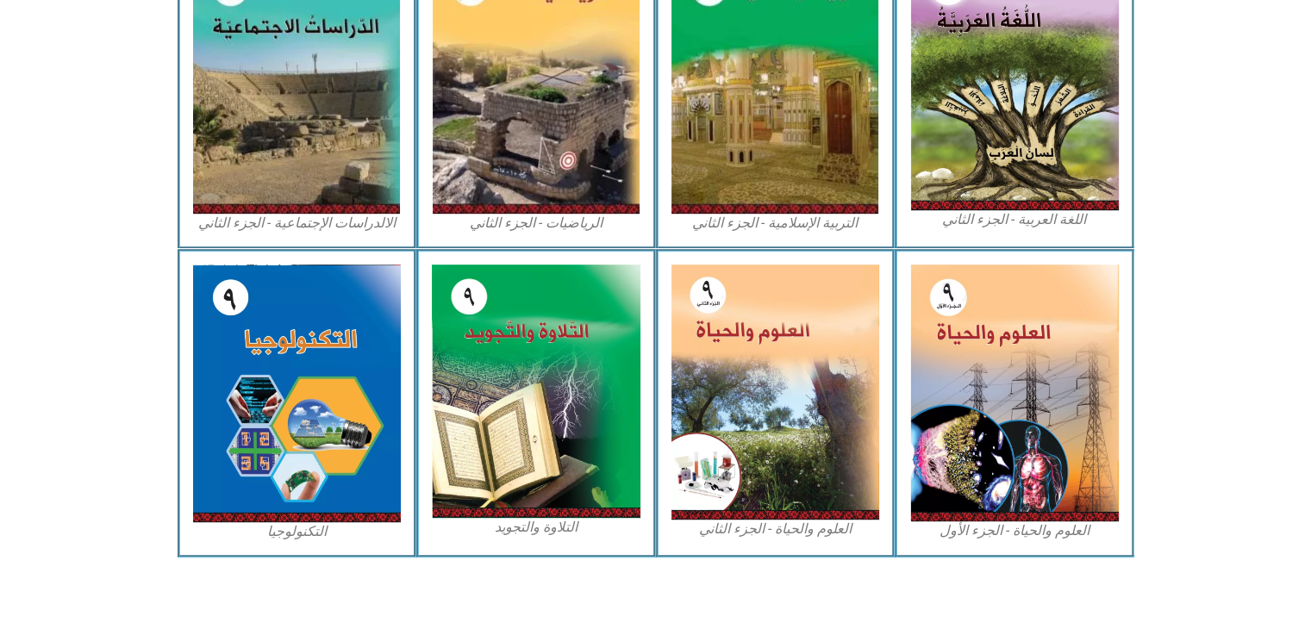
click at [295, 532] on figcaption "التكنولوجيا" at bounding box center [297, 531] width 209 height 19
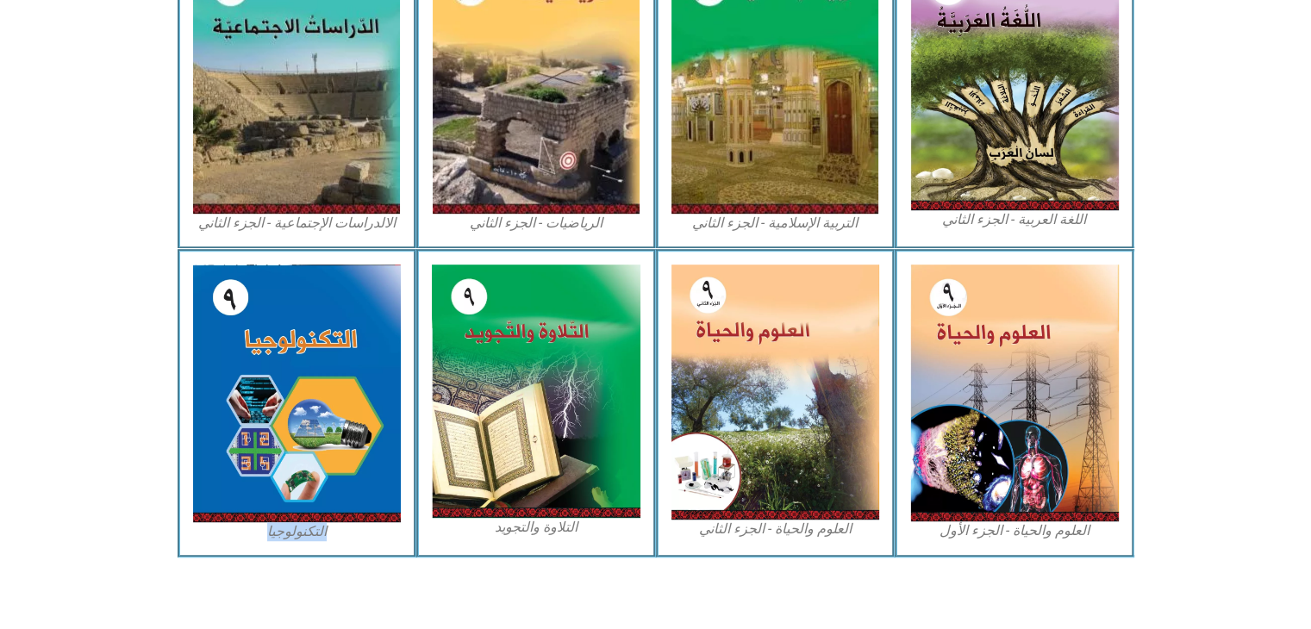
click at [295, 532] on figcaption "التكنولوجيا" at bounding box center [297, 531] width 209 height 19
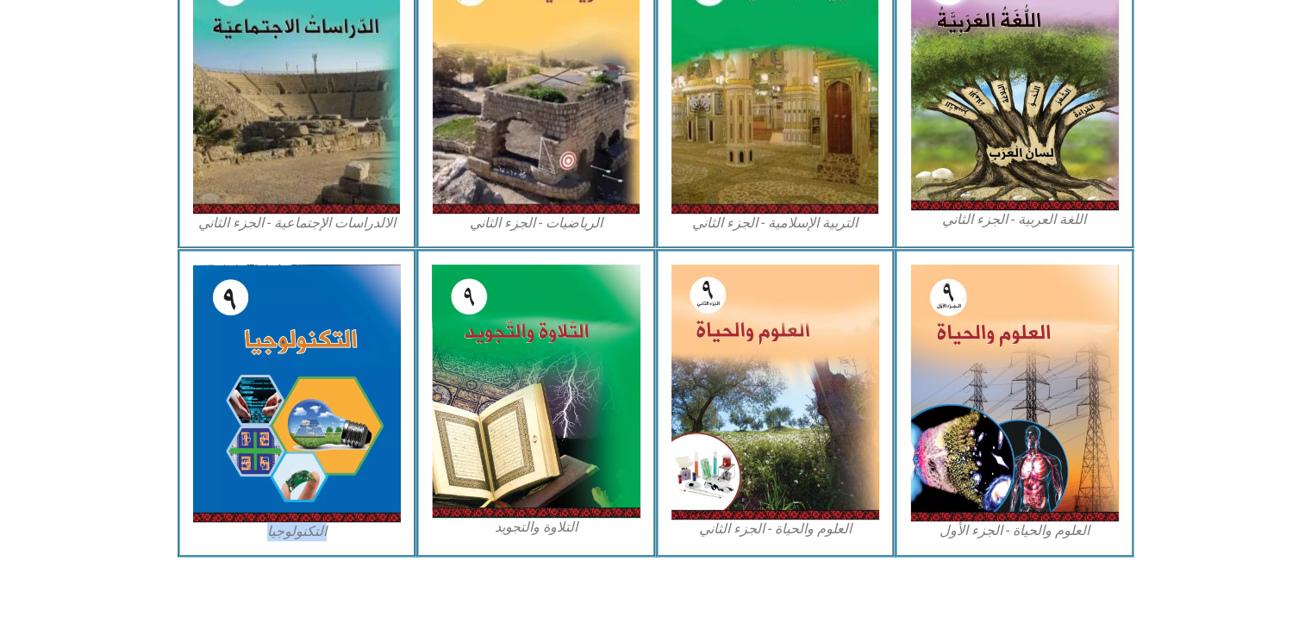
click at [295, 532] on figcaption "التكنولوجيا" at bounding box center [297, 531] width 209 height 19
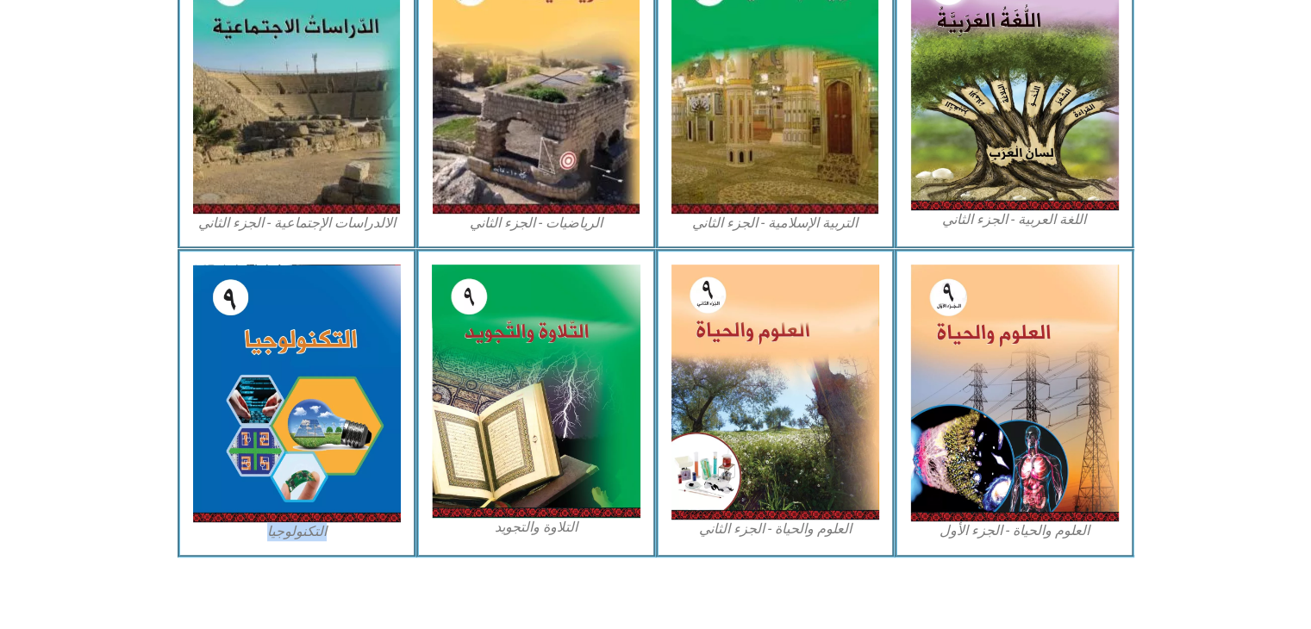
click at [295, 532] on figcaption "التكنولوجيا" at bounding box center [297, 531] width 209 height 19
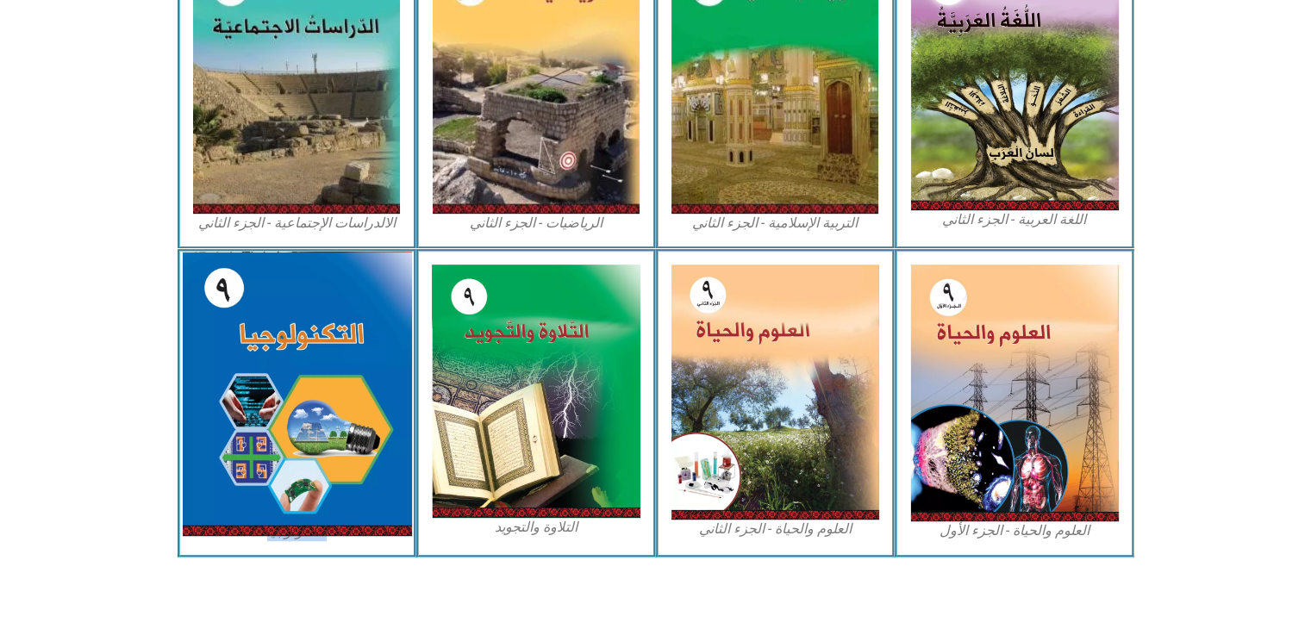
click at [299, 415] on img at bounding box center [296, 394] width 229 height 284
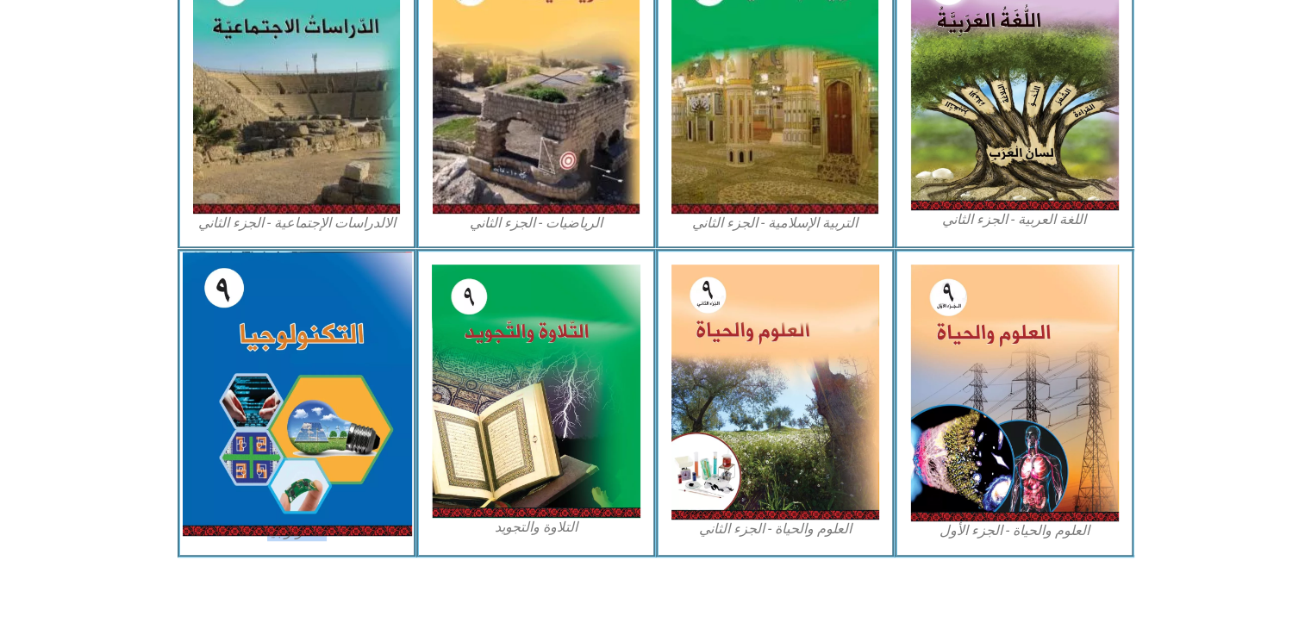
click at [299, 415] on img at bounding box center [296, 394] width 229 height 284
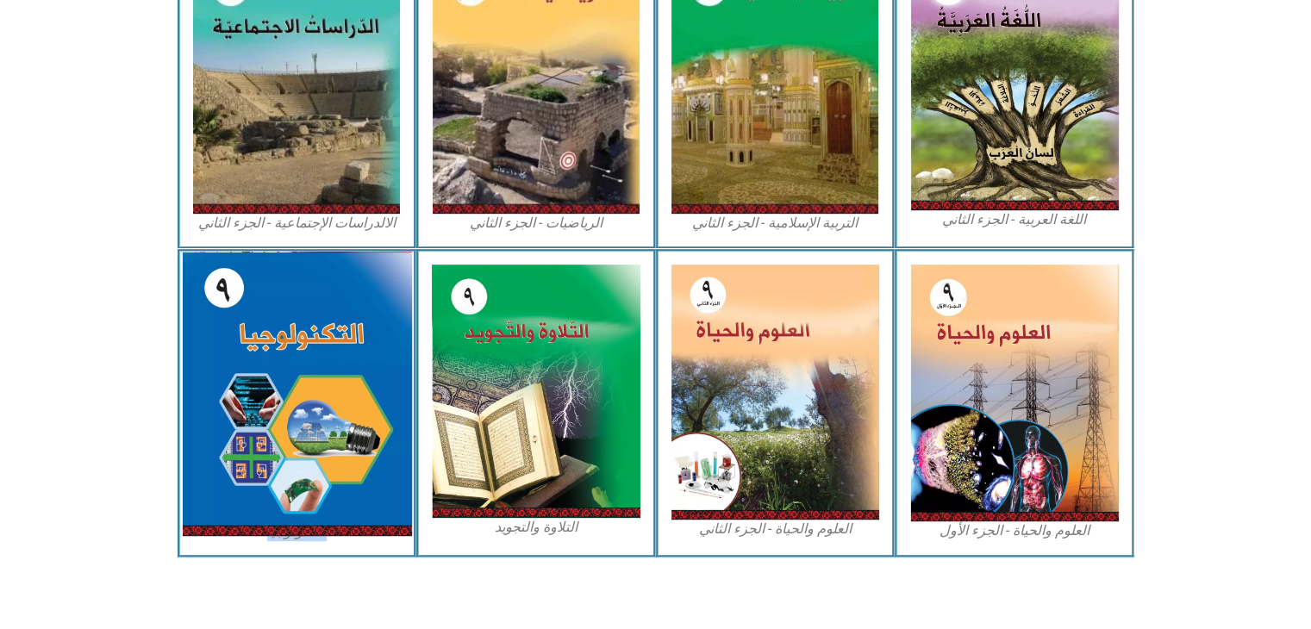
click at [299, 415] on img at bounding box center [296, 394] width 229 height 284
click at [300, 519] on img at bounding box center [296, 394] width 229 height 284
click at [296, 439] on img at bounding box center [296, 394] width 229 height 284
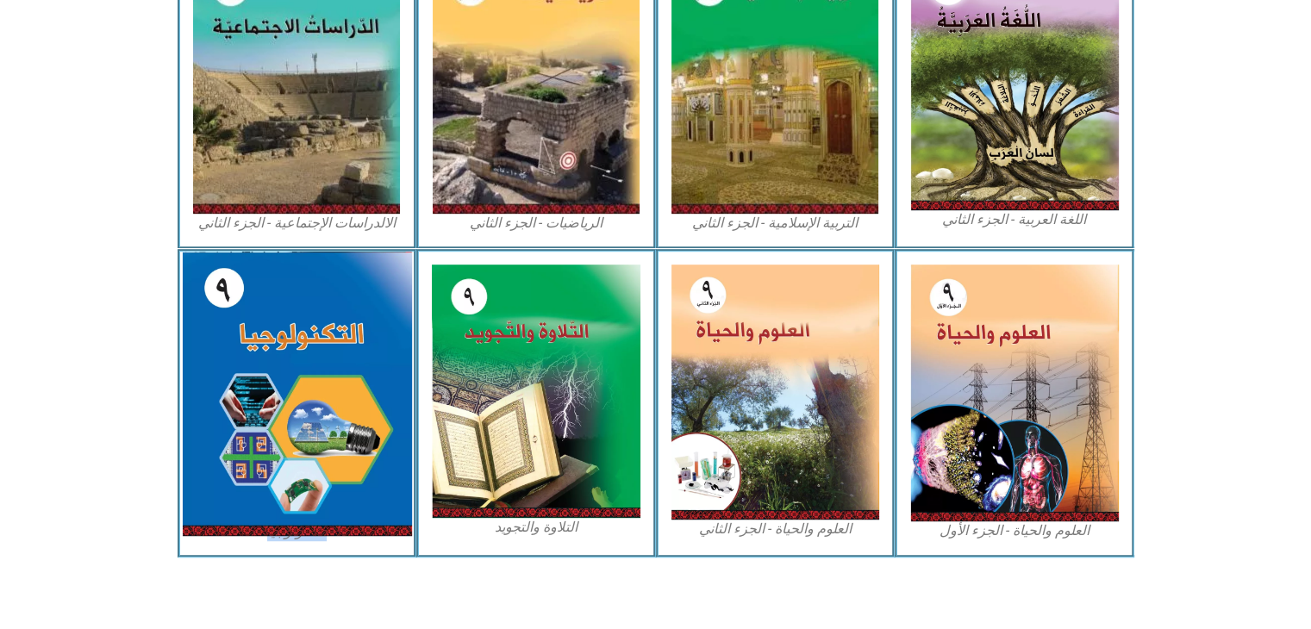
click at [296, 439] on img at bounding box center [296, 394] width 229 height 284
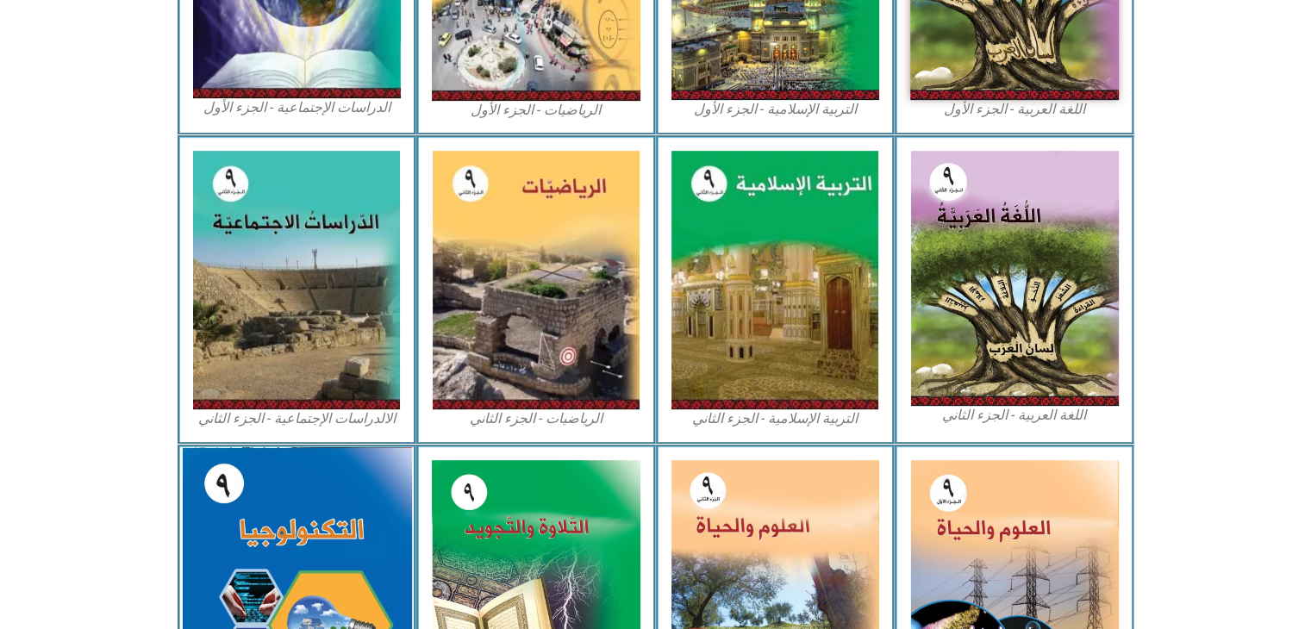
scroll to position [819, 0]
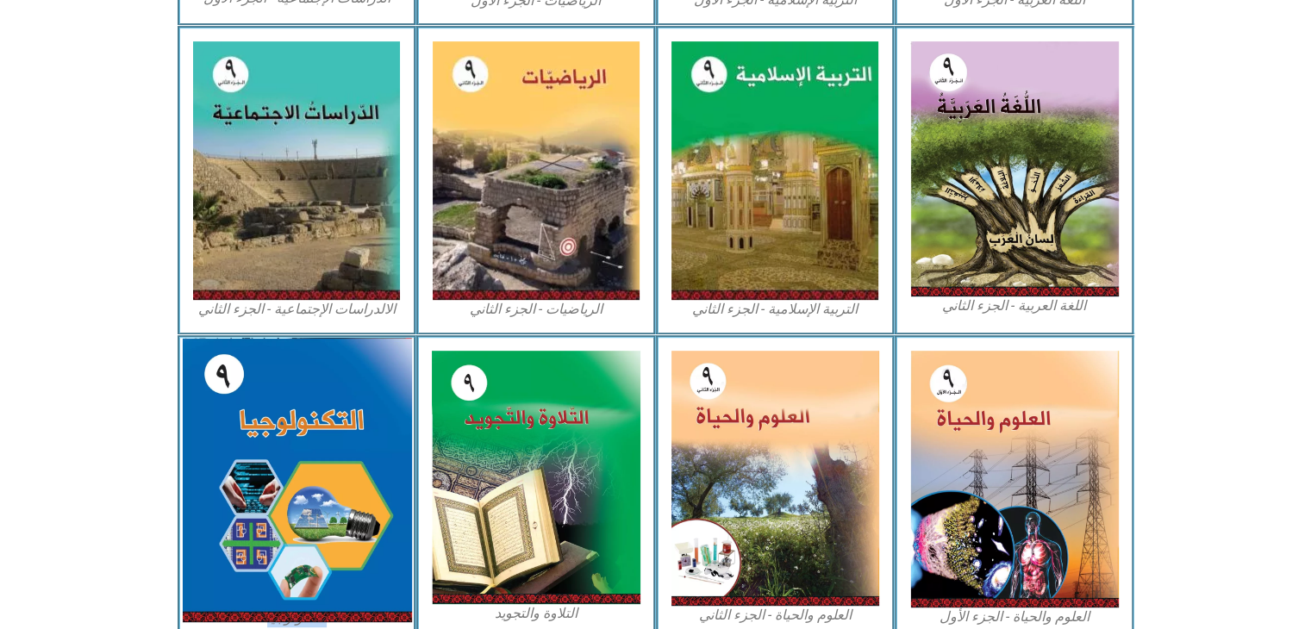
click at [296, 452] on img at bounding box center [296, 480] width 229 height 284
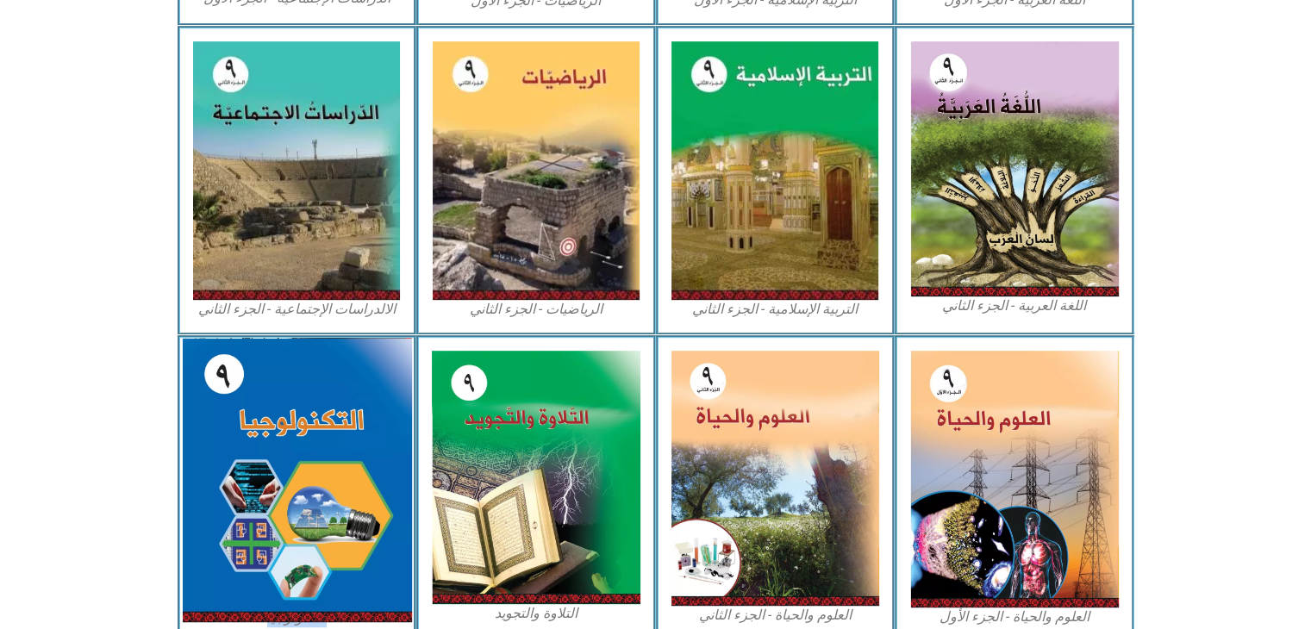
click at [296, 452] on img at bounding box center [296, 480] width 229 height 284
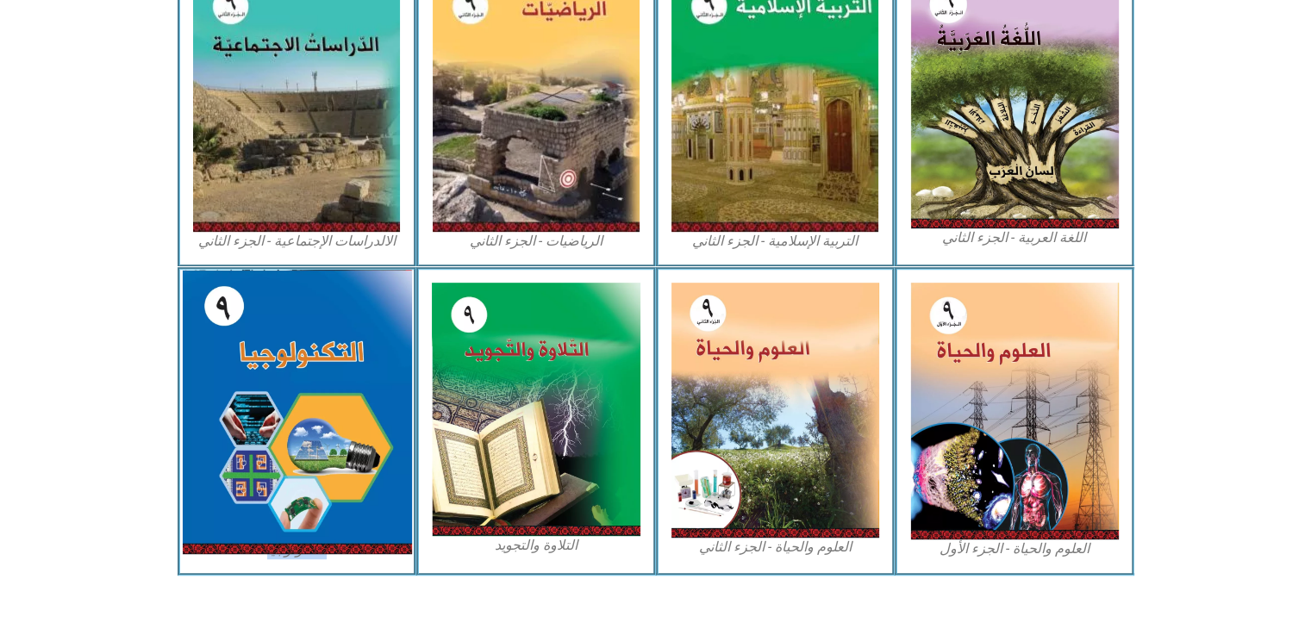
scroll to position [905, 0]
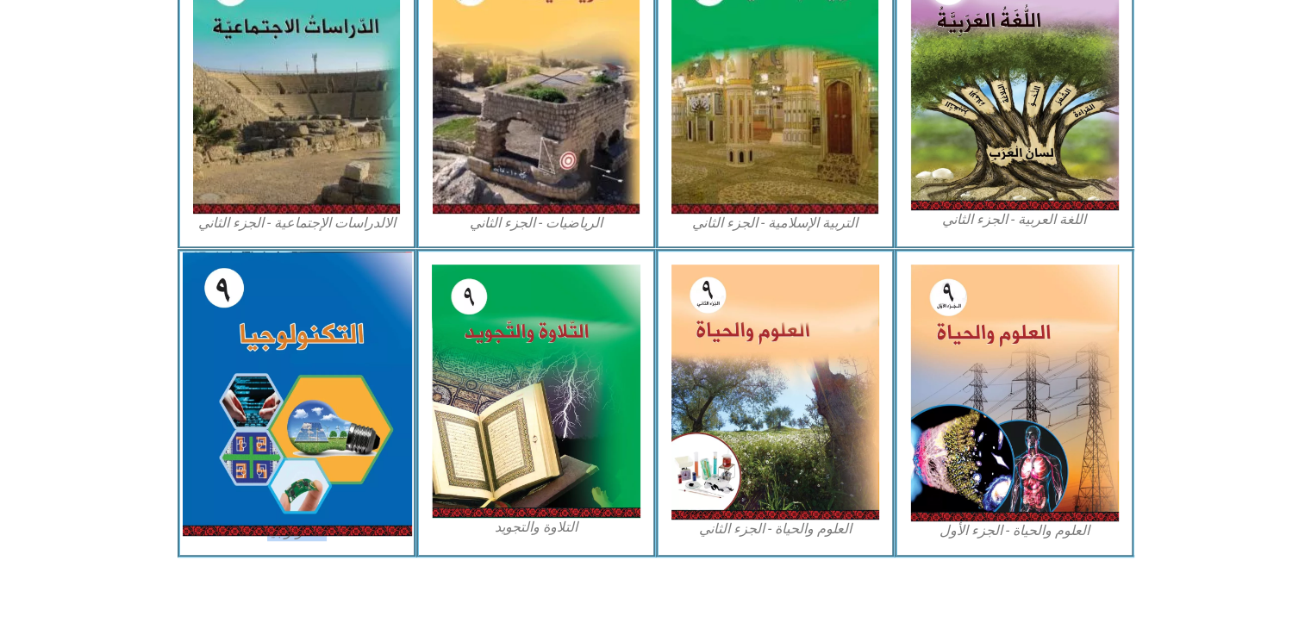
click at [290, 446] on img at bounding box center [296, 394] width 229 height 284
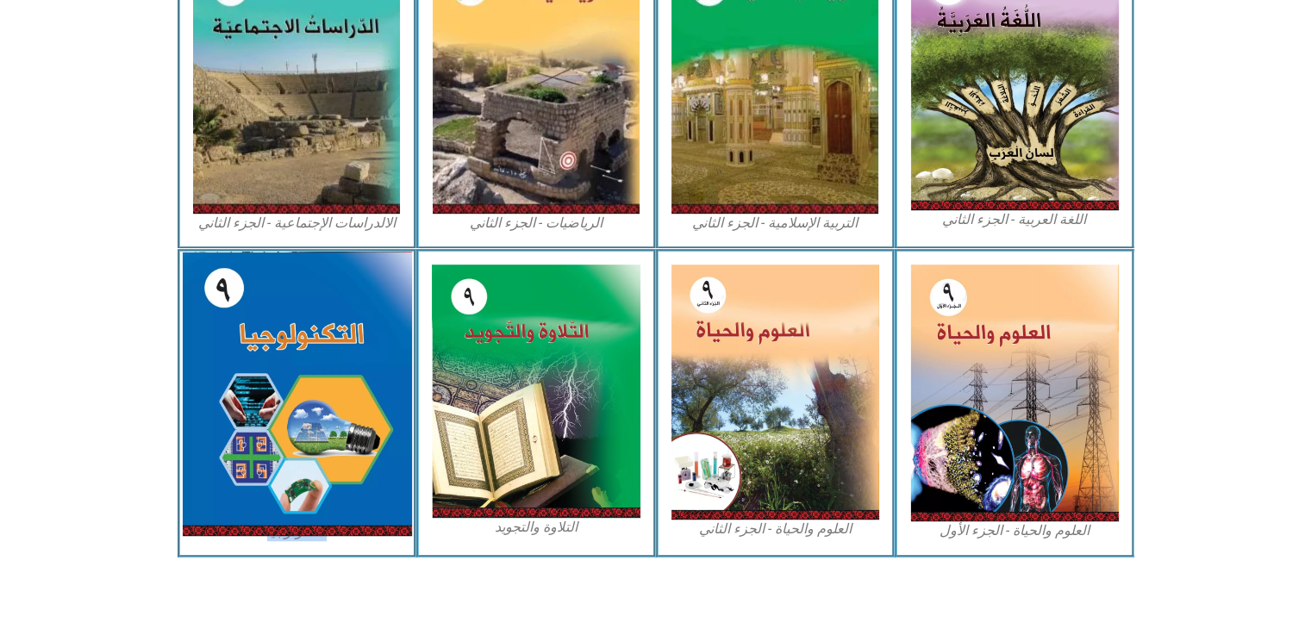
click at [290, 446] on img at bounding box center [296, 394] width 229 height 284
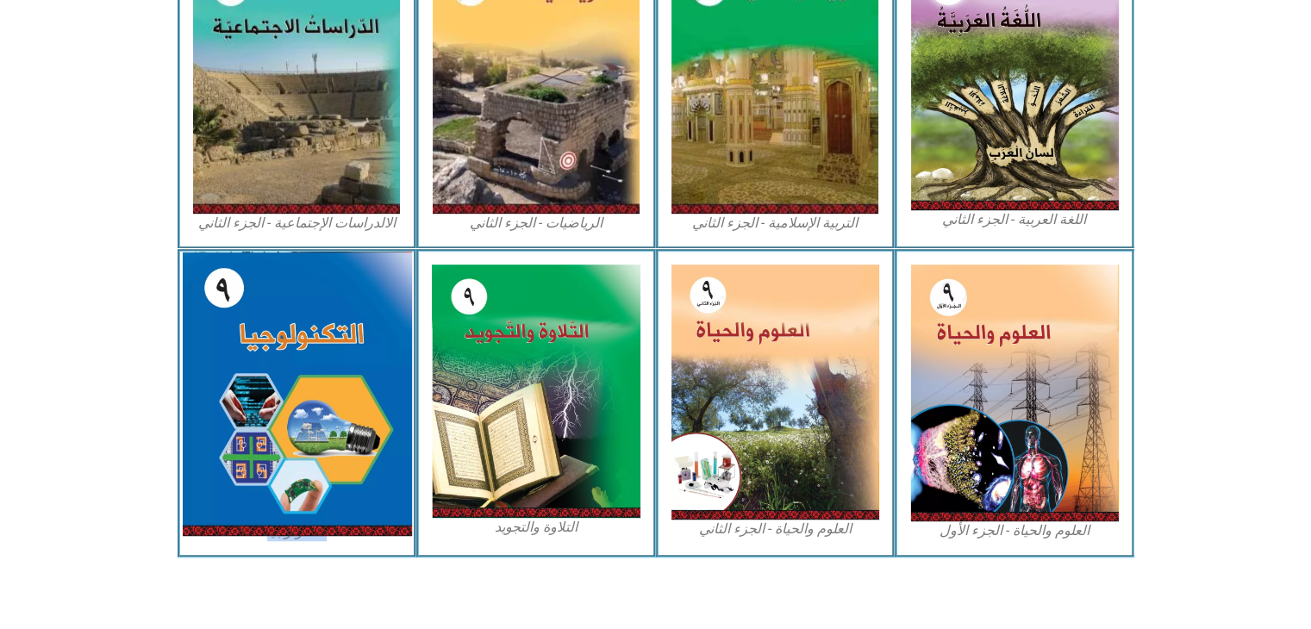
click at [290, 446] on img at bounding box center [296, 394] width 229 height 284
click at [231, 444] on img at bounding box center [296, 394] width 229 height 284
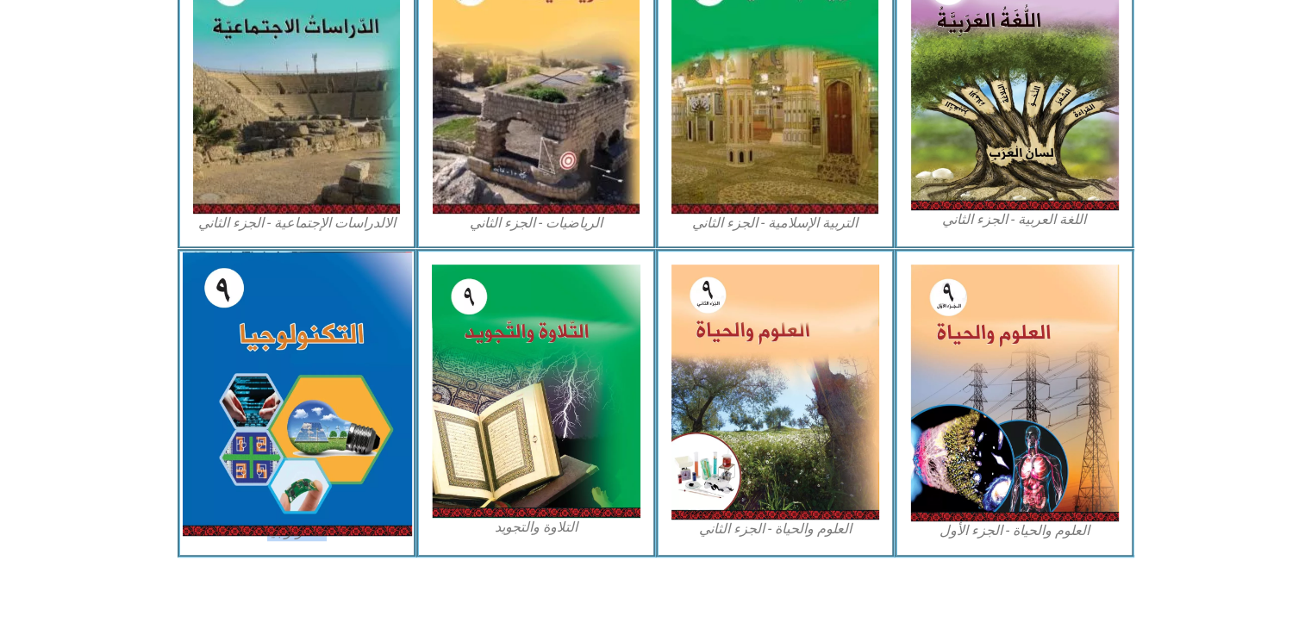
click at [231, 444] on img at bounding box center [296, 394] width 229 height 284
click at [314, 451] on img at bounding box center [296, 394] width 229 height 284
click at [307, 451] on img at bounding box center [296, 394] width 229 height 284
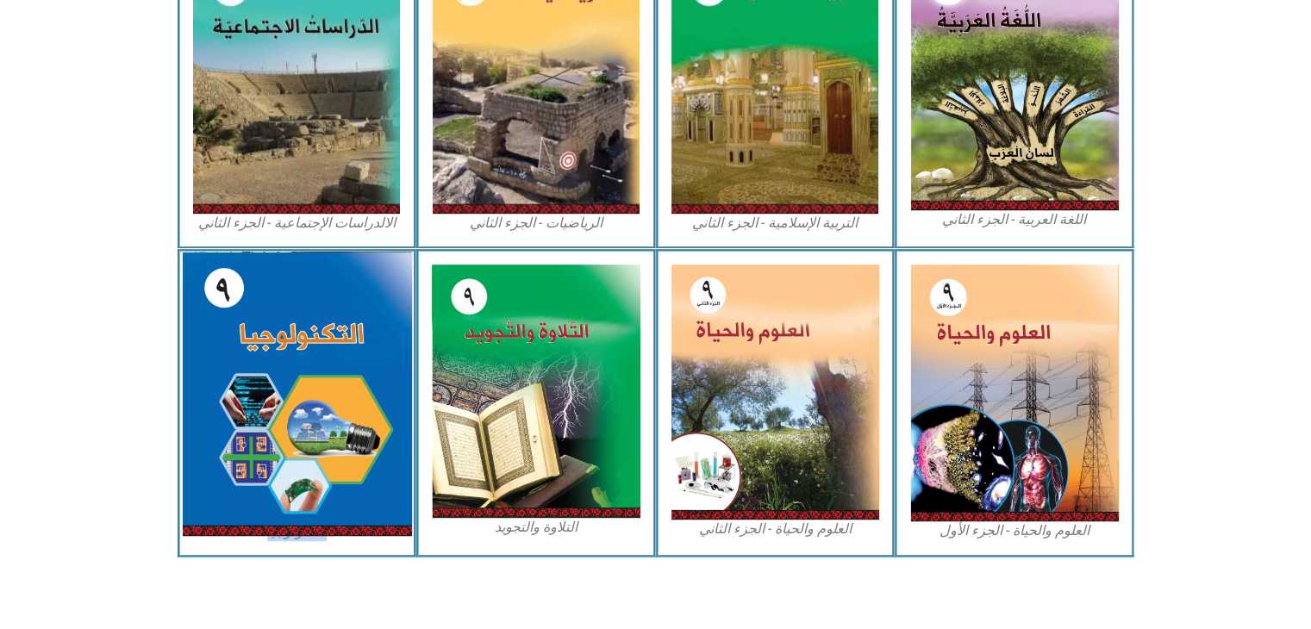
click at [307, 451] on img at bounding box center [296, 394] width 229 height 284
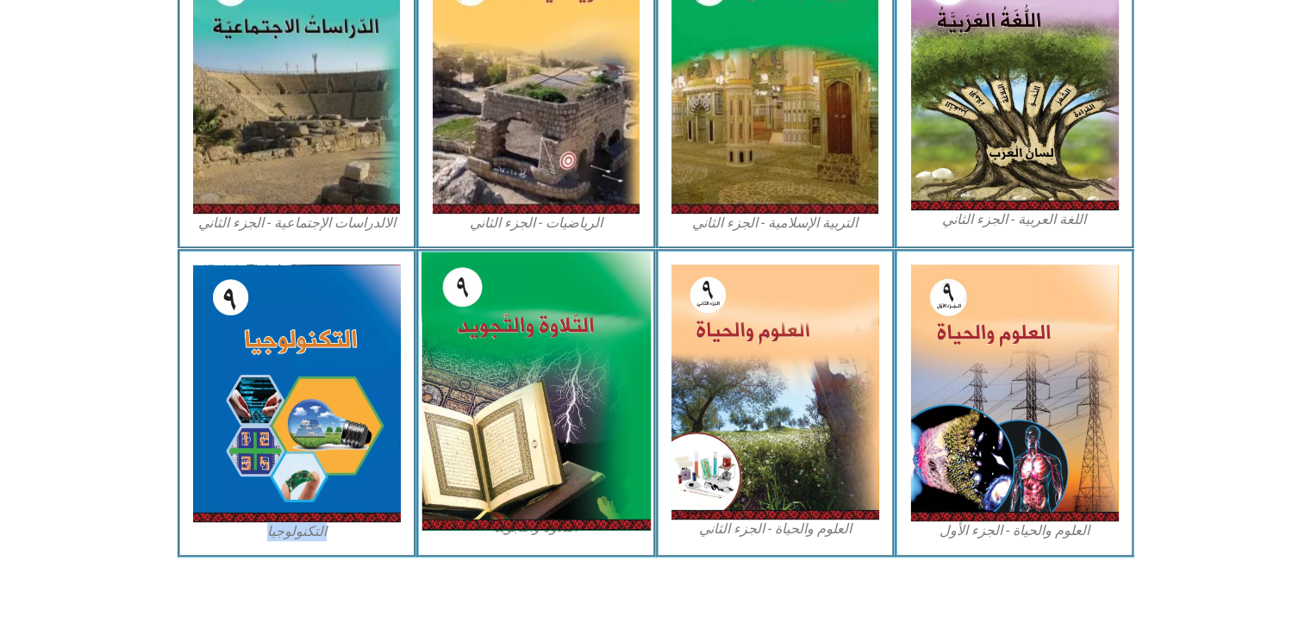
click at [544, 392] on img at bounding box center [535, 391] width 229 height 278
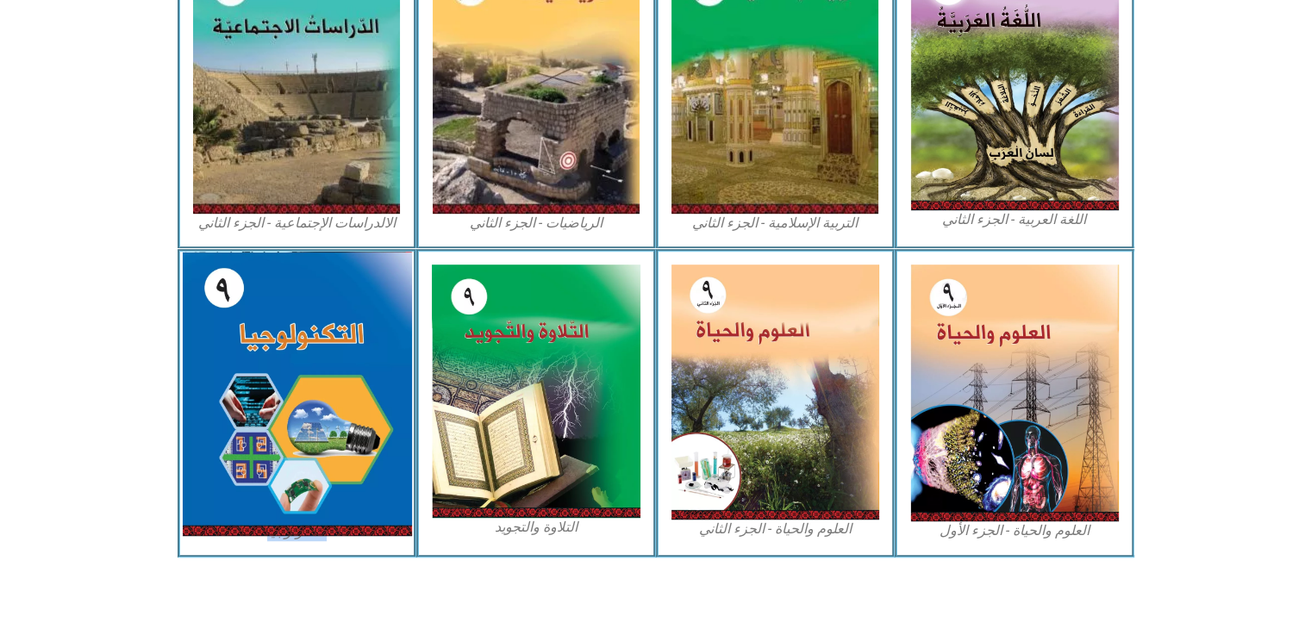
click at [273, 406] on img at bounding box center [296, 394] width 229 height 284
click at [272, 408] on img at bounding box center [296, 394] width 229 height 284
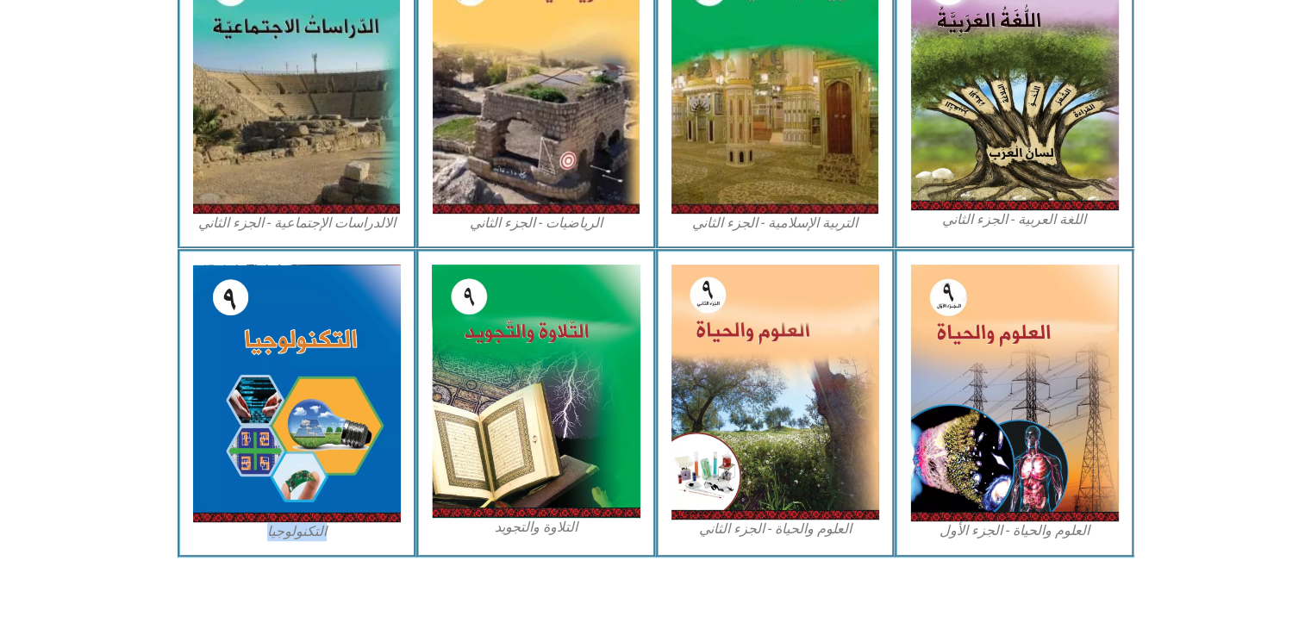
click at [301, 541] on div "التكنولوجيا" at bounding box center [298, 403] width 240 height 309
click at [302, 541] on div "التكنولوجيا" at bounding box center [298, 403] width 240 height 309
click at [303, 535] on figcaption "التكنولوجيا" at bounding box center [297, 531] width 209 height 19
click at [303, 534] on figcaption "التكنولوجيا" at bounding box center [297, 531] width 209 height 19
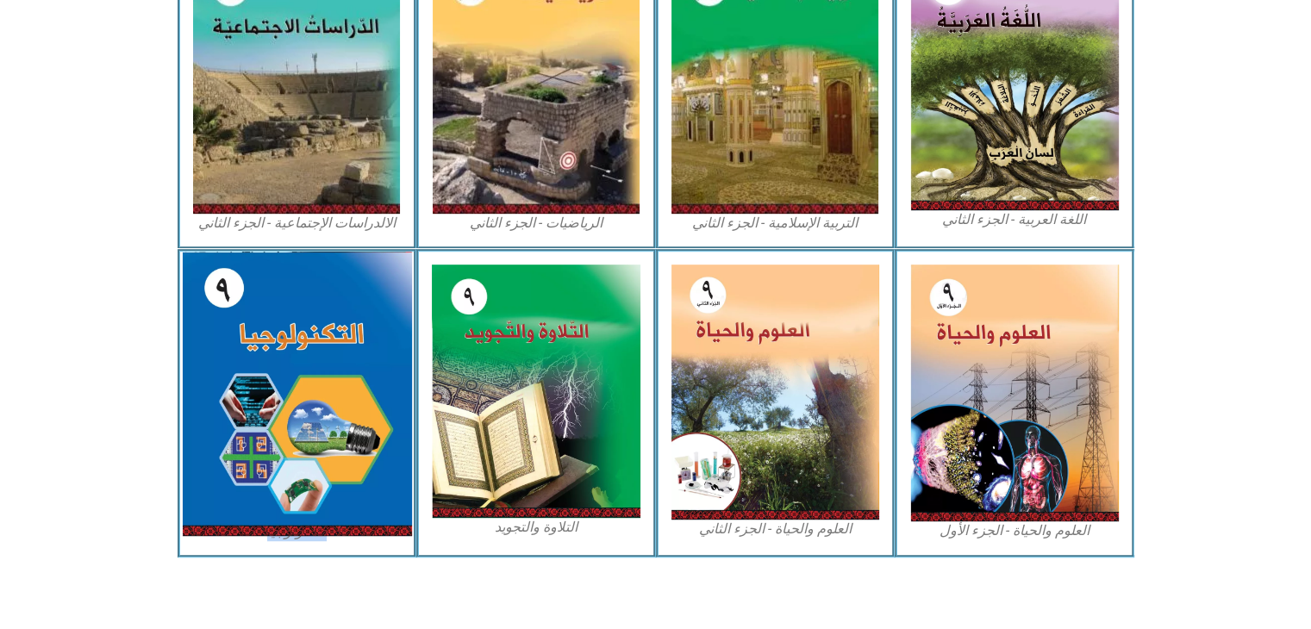
click at [305, 529] on img at bounding box center [296, 394] width 229 height 284
click at [314, 425] on img at bounding box center [296, 394] width 229 height 284
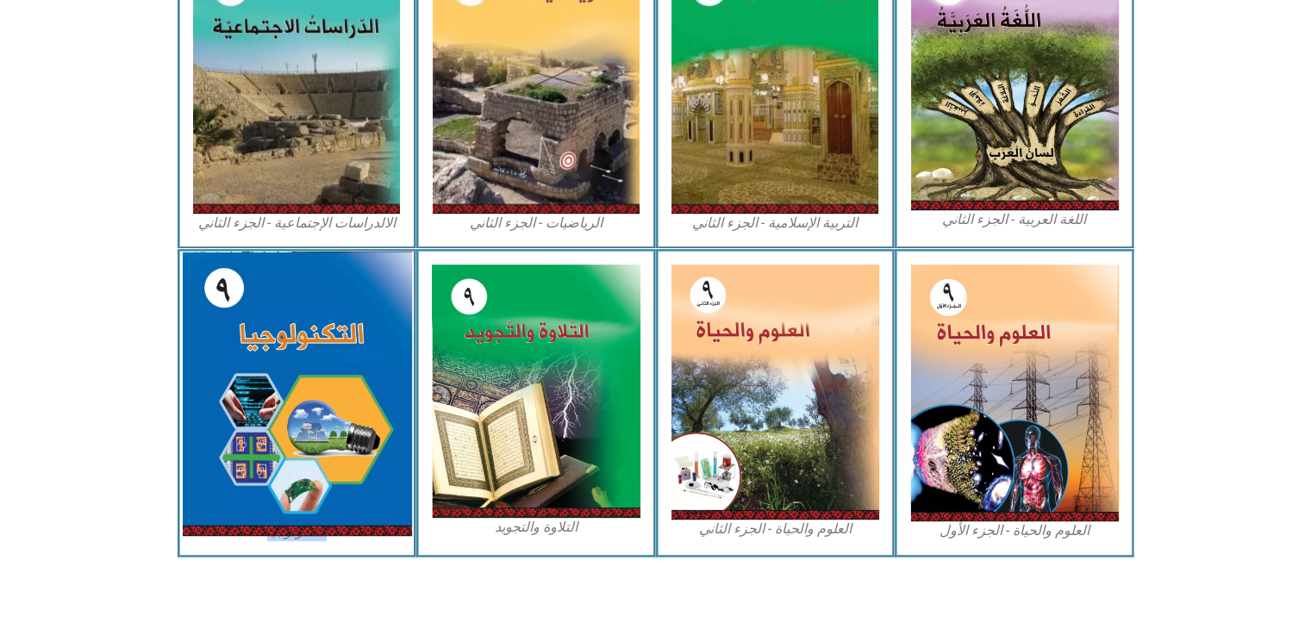
click at [314, 425] on img at bounding box center [296, 394] width 229 height 284
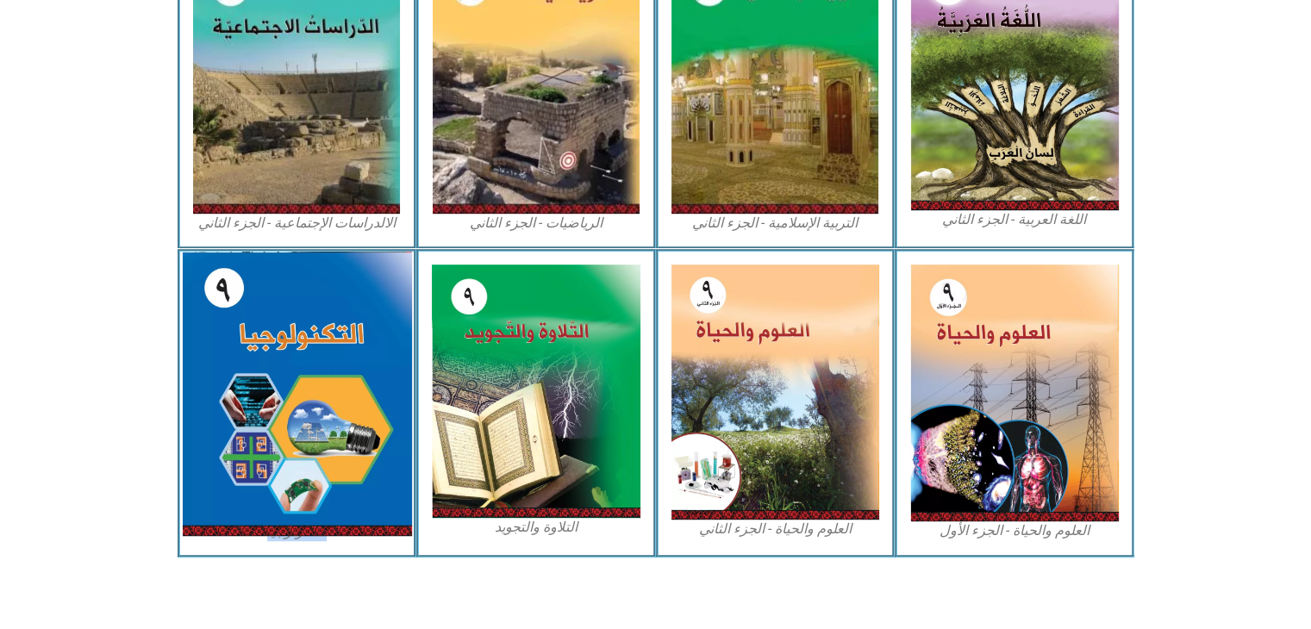
click at [314, 425] on img at bounding box center [296, 394] width 229 height 284
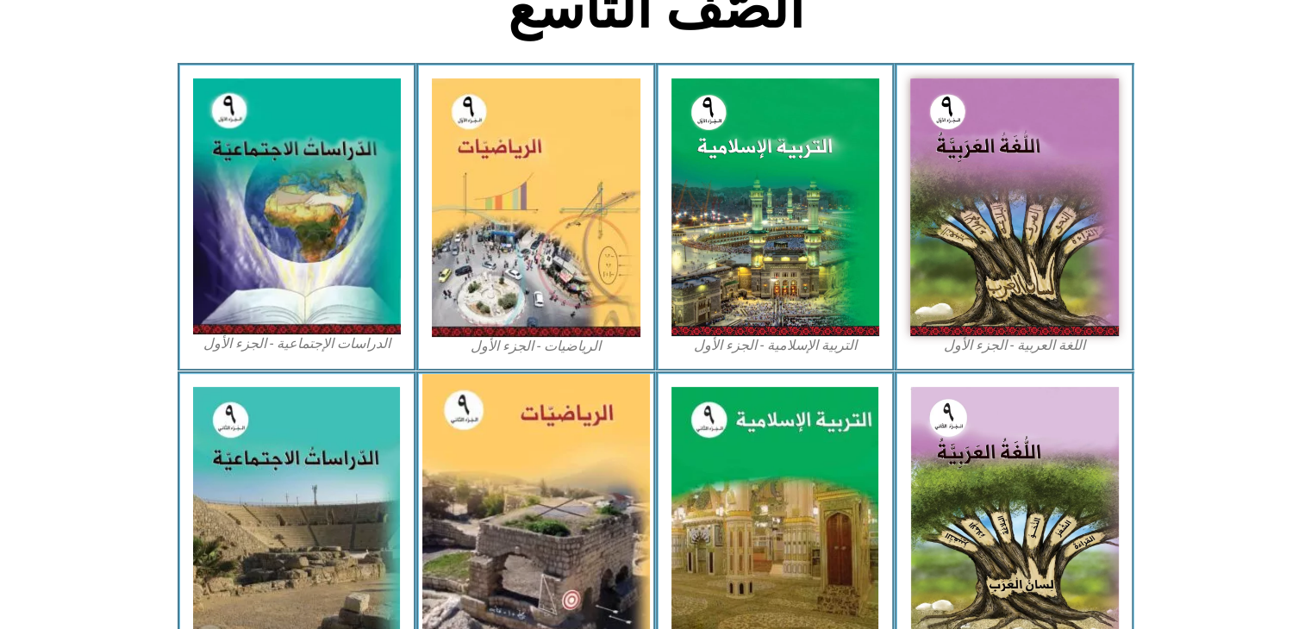
scroll to position [43, 0]
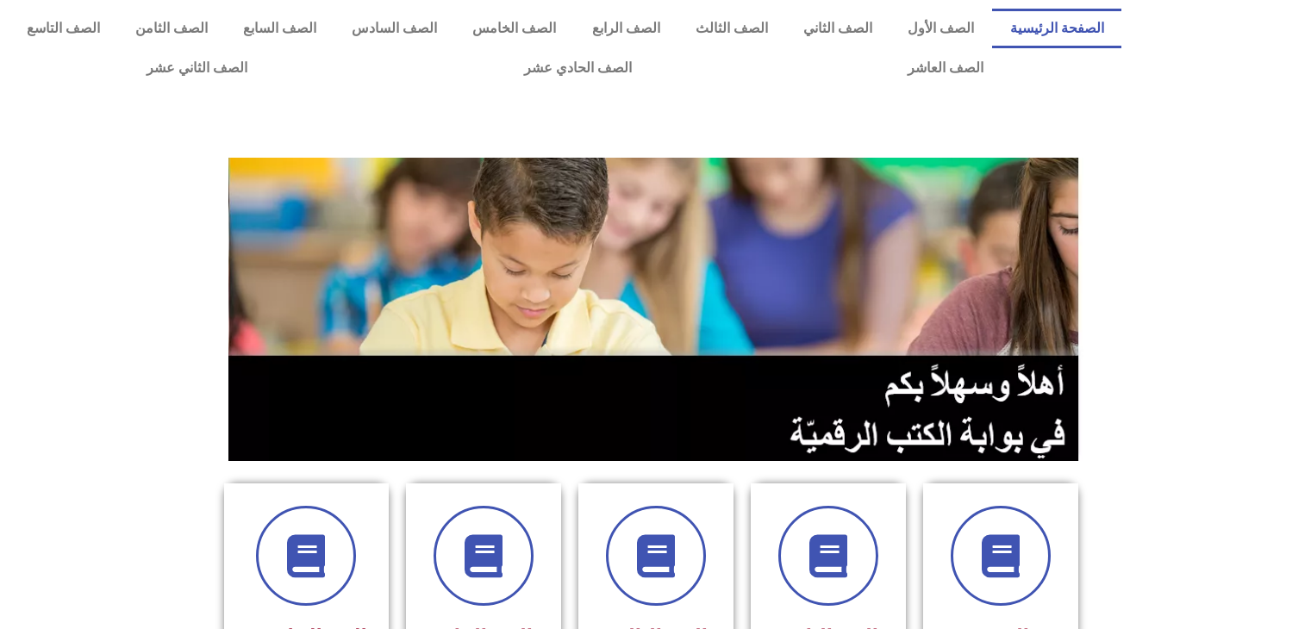
scroll to position [690, 0]
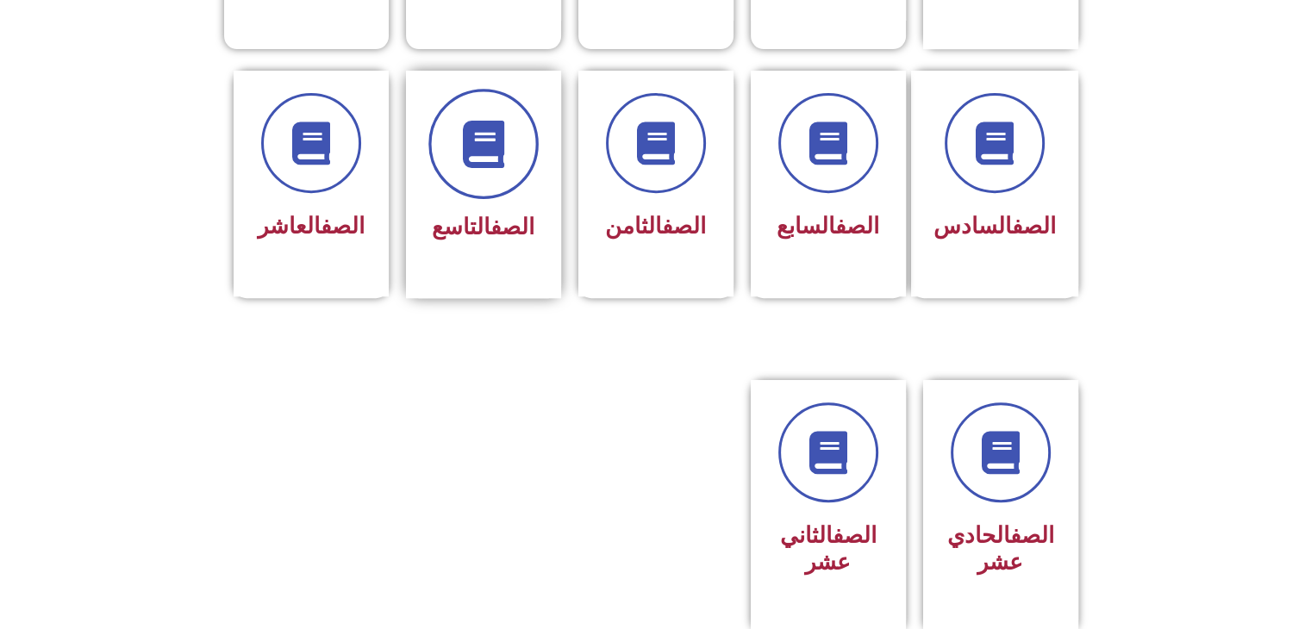
click at [477, 140] on span at bounding box center [483, 144] width 110 height 110
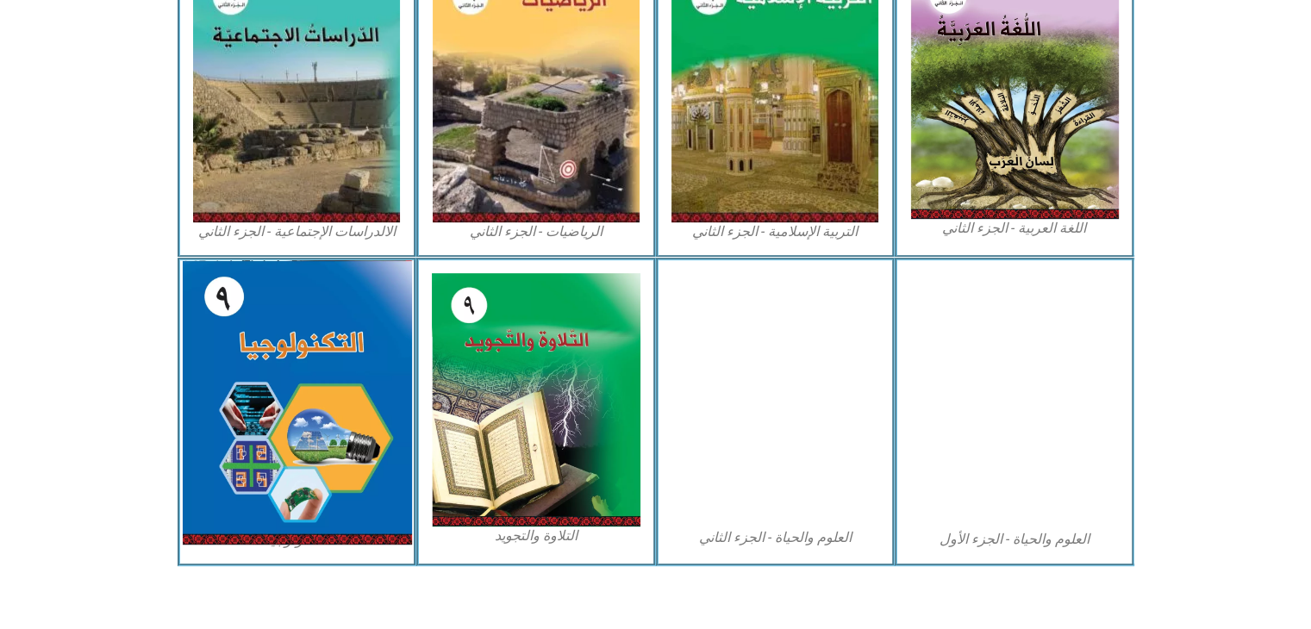
scroll to position [905, 0]
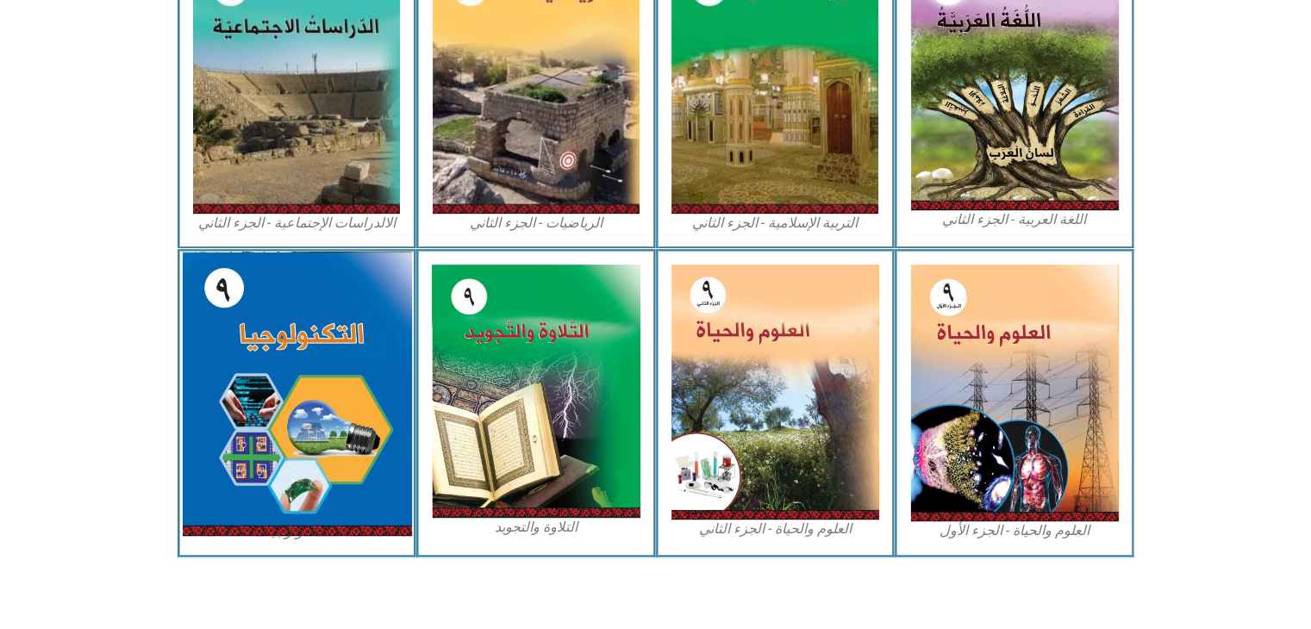
click at [294, 525] on img at bounding box center [296, 394] width 229 height 284
click at [294, 511] on img at bounding box center [296, 394] width 229 height 284
click at [306, 492] on img at bounding box center [296, 394] width 229 height 284
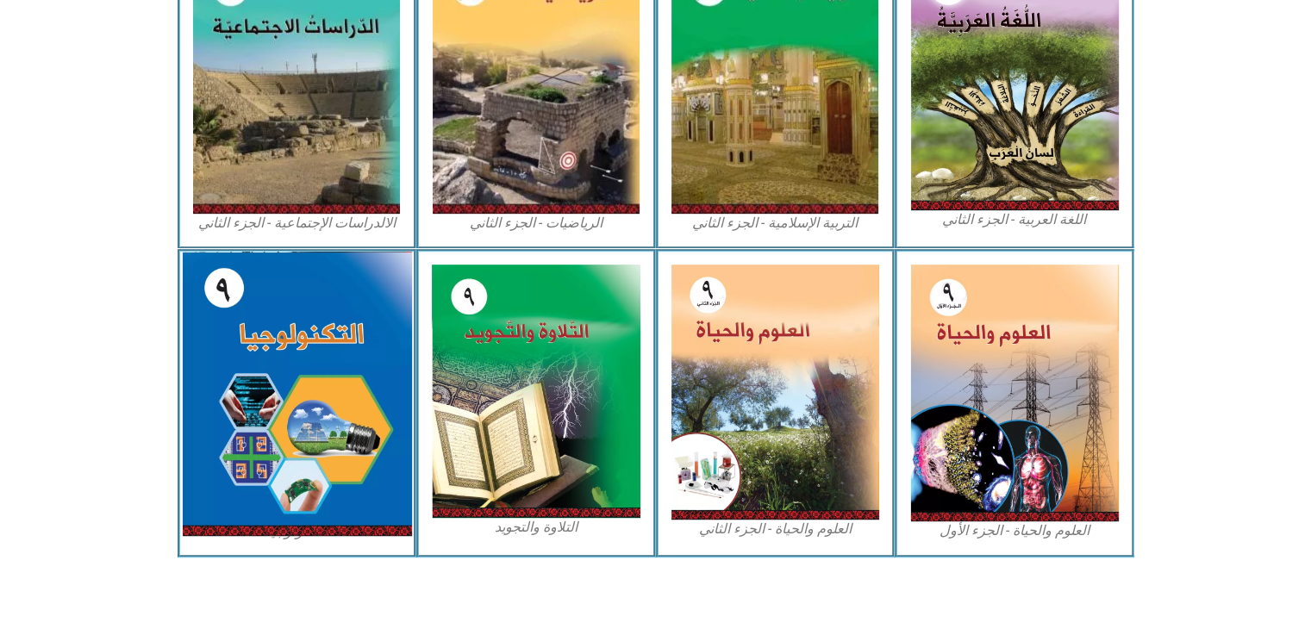
click at [306, 492] on img at bounding box center [296, 394] width 229 height 284
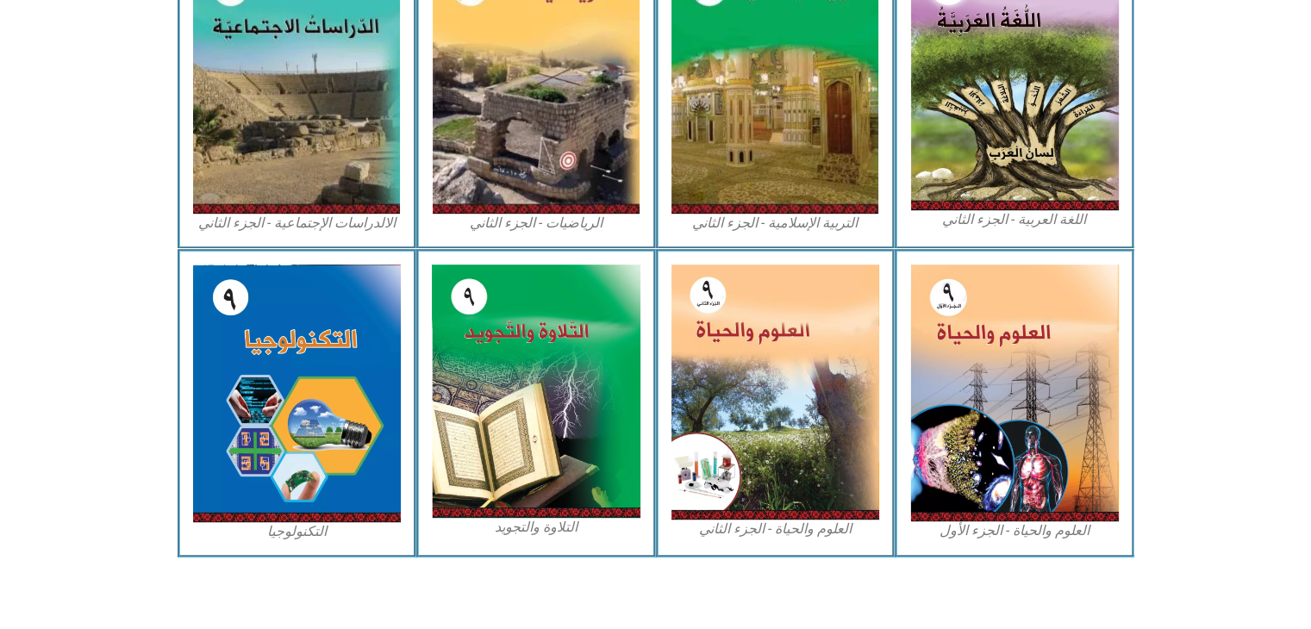
click at [303, 525] on figcaption "التكنولوجيا" at bounding box center [297, 531] width 209 height 19
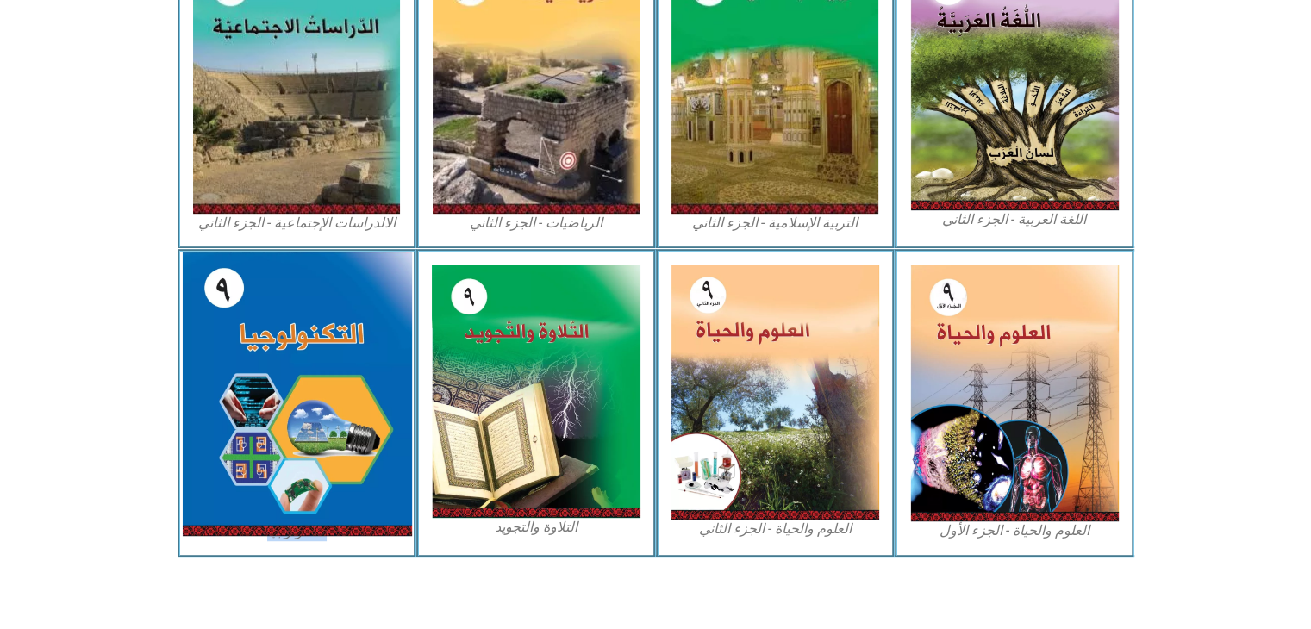
drag, startPoint x: 303, startPoint y: 525, endPoint x: 303, endPoint y: 475, distance: 50.0
click at [303, 525] on figcaption "التكنولوجيا" at bounding box center [297, 531] width 209 height 19
click at [298, 452] on img at bounding box center [296, 394] width 229 height 284
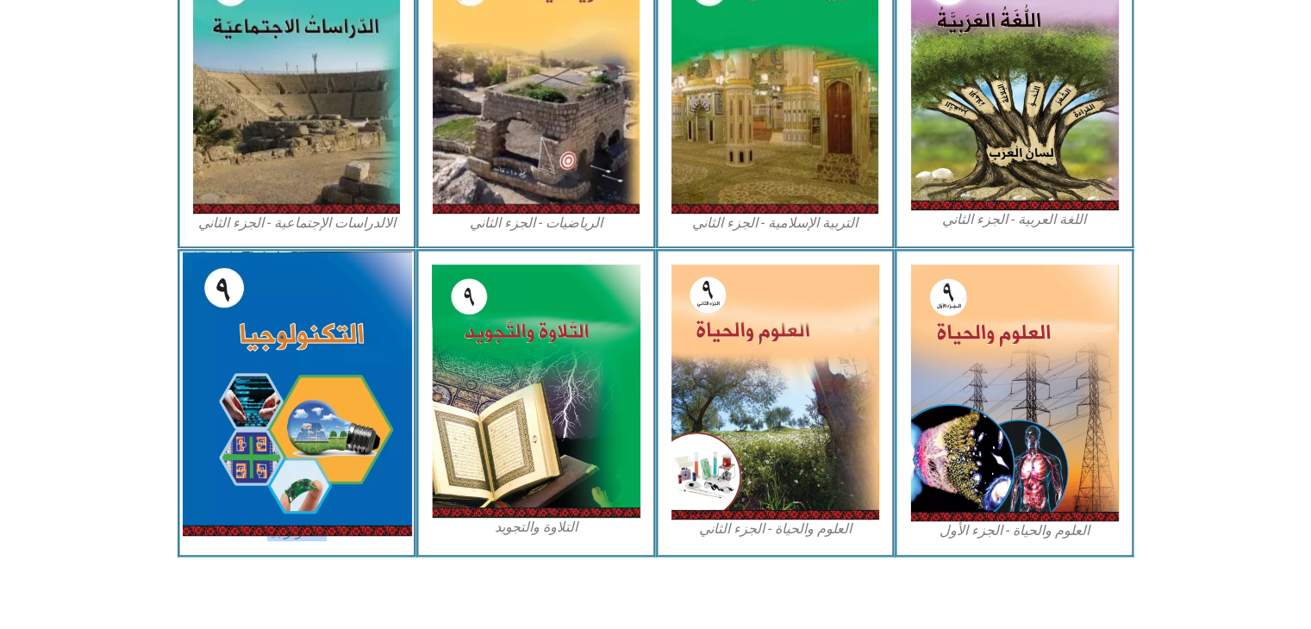
click at [298, 452] on img at bounding box center [296, 394] width 229 height 284
click at [298, 450] on img at bounding box center [296, 394] width 229 height 284
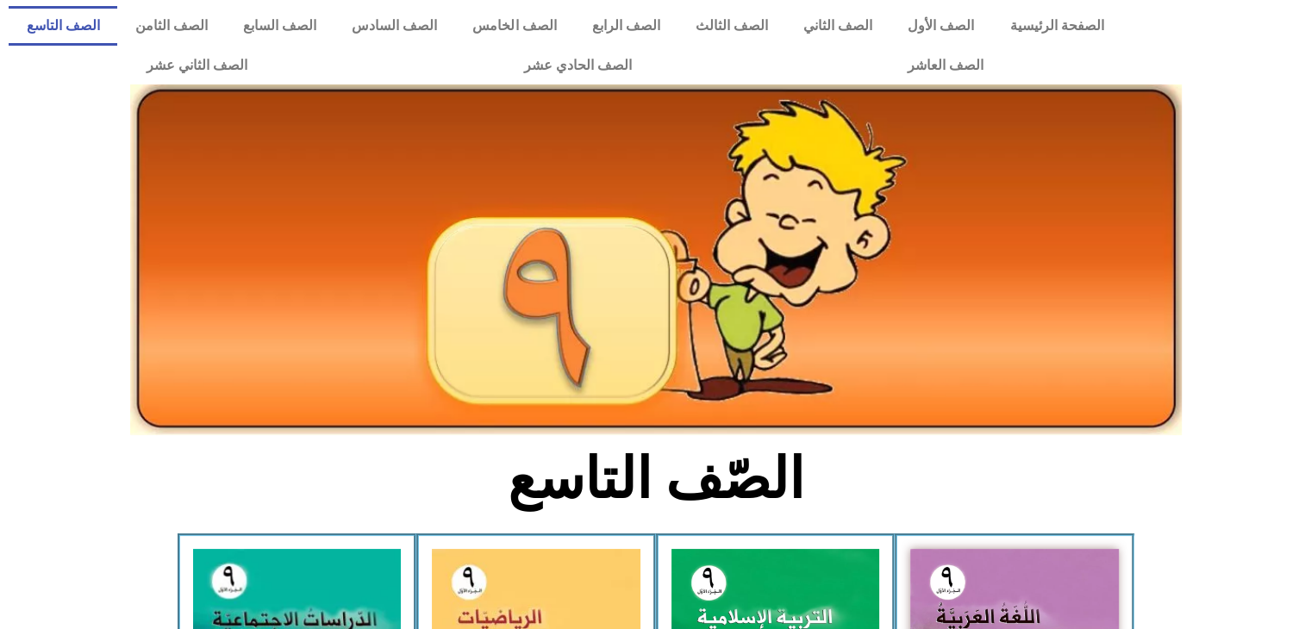
scroll to position [0, 0]
